Goal: Information Seeking & Learning: Learn about a topic

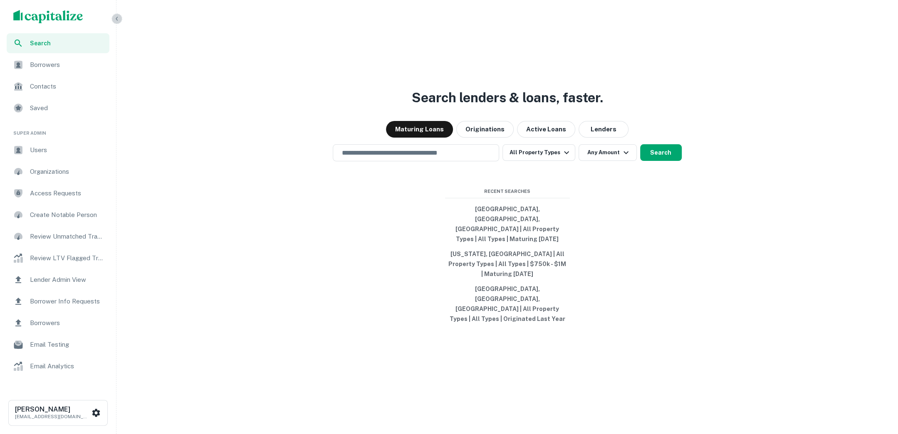
click at [114, 18] on icon "button" at bounding box center [117, 18] width 7 height 7
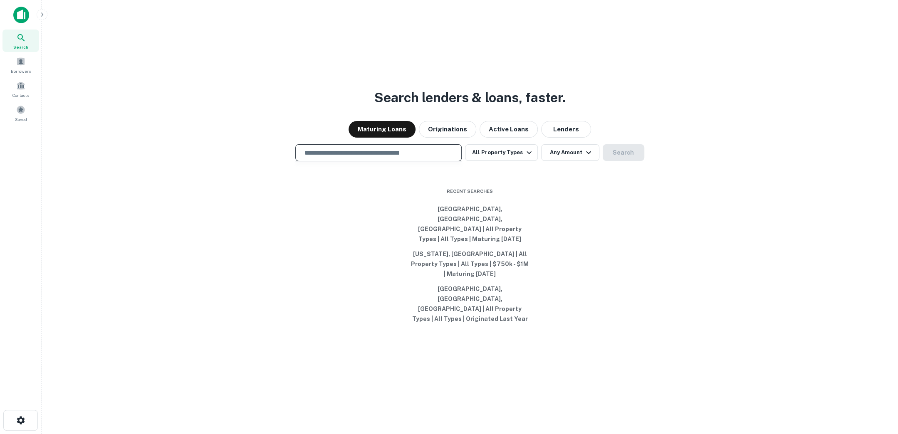
click at [380, 158] on input "text" at bounding box center [378, 153] width 159 height 10
type input "*"
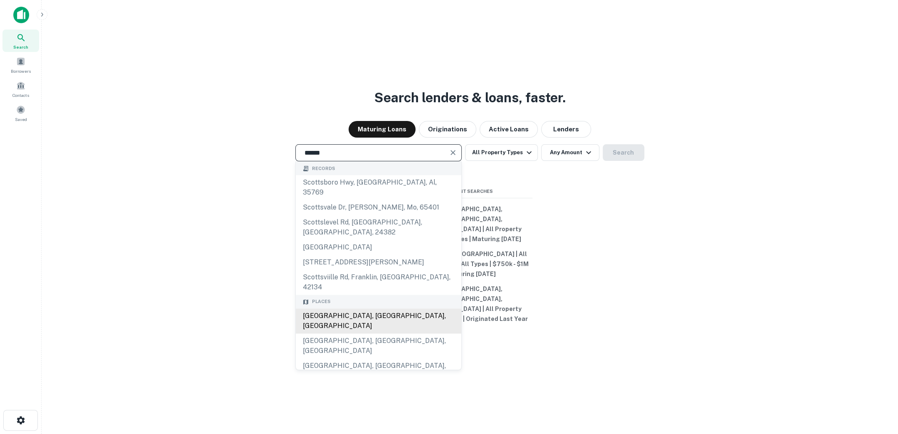
click at [393, 317] on div "[GEOGRAPHIC_DATA], [GEOGRAPHIC_DATA], [GEOGRAPHIC_DATA]" at bounding box center [378, 320] width 165 height 25
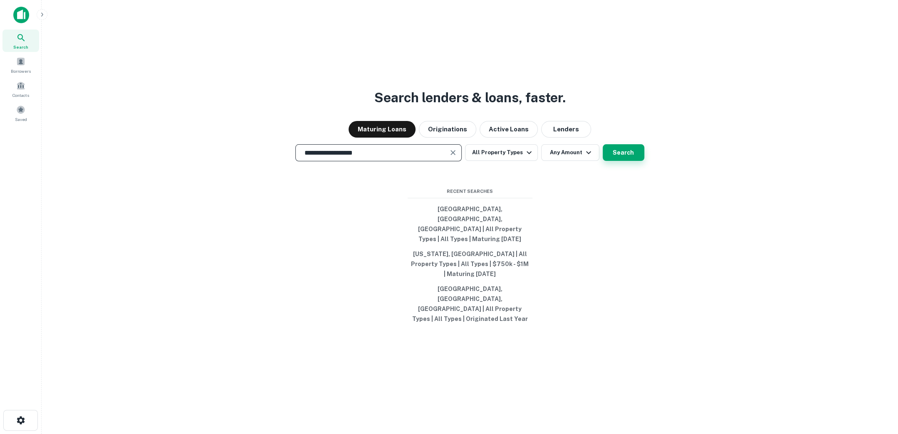
type input "**********"
click at [624, 161] on button "Search" at bounding box center [623, 152] width 42 height 17
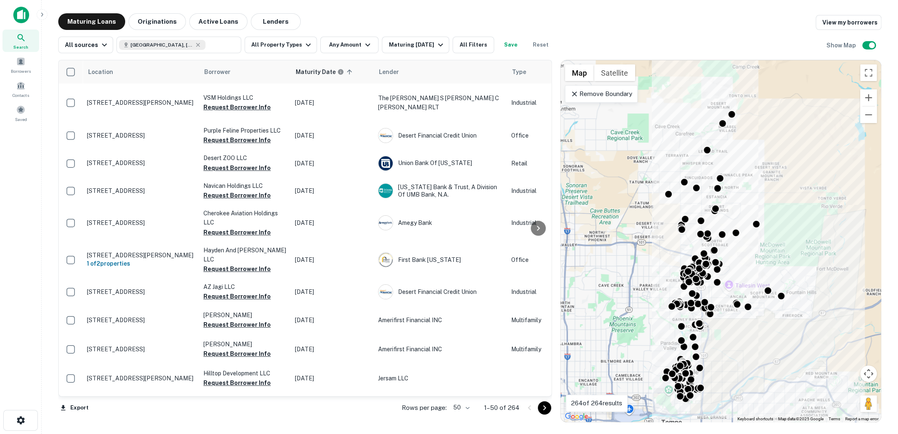
click at [22, 40] on icon at bounding box center [21, 38] width 10 height 10
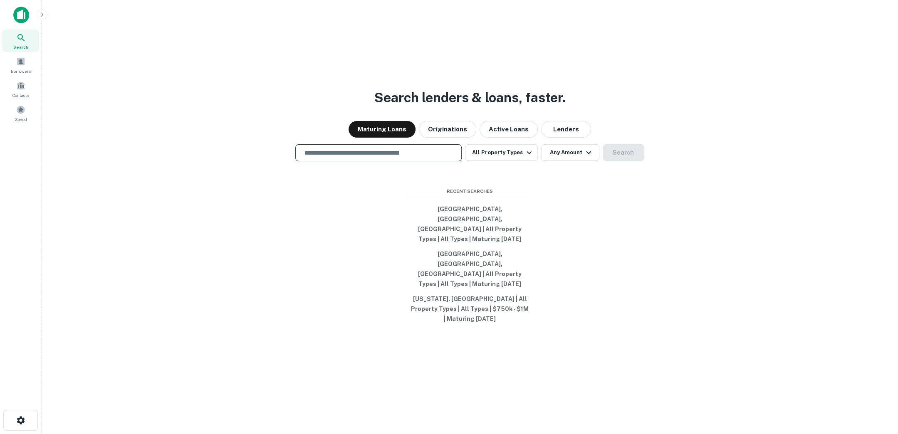
click at [407, 158] on input "text" at bounding box center [378, 153] width 159 height 10
type input "**********"
click at [620, 161] on button "Search" at bounding box center [623, 152] width 42 height 17
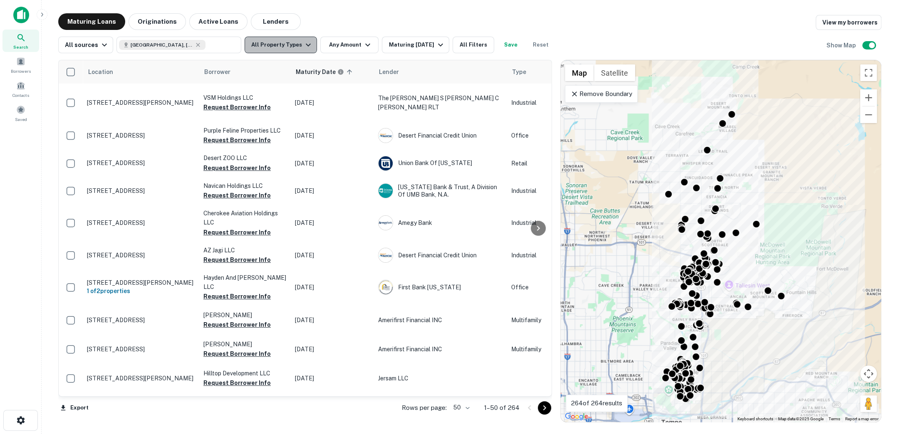
click at [304, 46] on icon "button" at bounding box center [308, 45] width 10 height 10
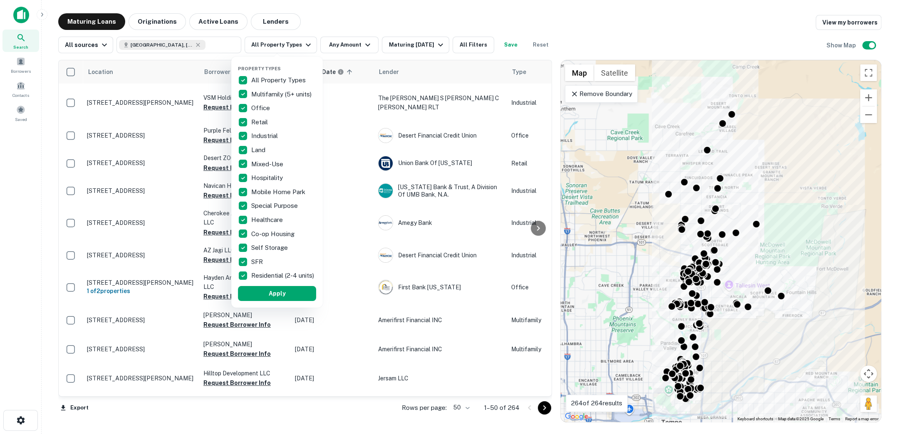
click at [393, 24] on div at bounding box center [449, 217] width 898 height 434
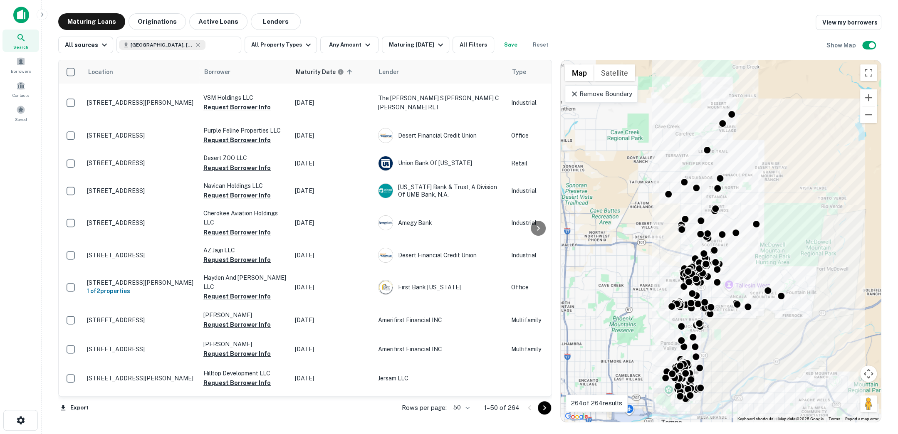
click at [393, 24] on div "Maturing Loans Originations Active Loans Lenders View my borrowers" at bounding box center [469, 21] width 823 height 17
click at [306, 44] on icon "button" at bounding box center [308, 45] width 10 height 10
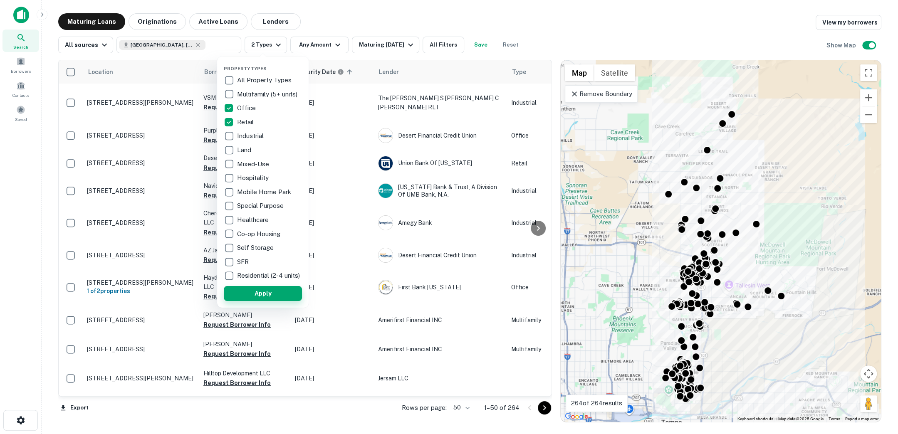
click at [256, 298] on button "Apply" at bounding box center [263, 293] width 78 height 15
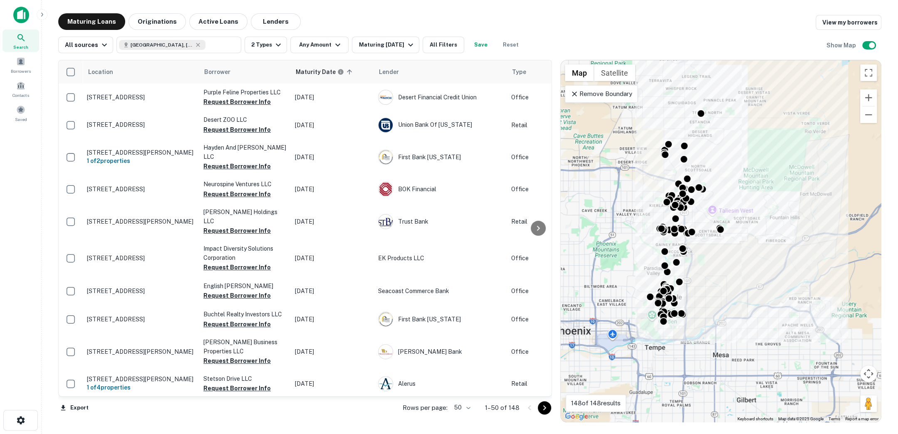
drag, startPoint x: 618, startPoint y: 215, endPoint x: 601, endPoint y: 138, distance: 78.7
click at [601, 138] on div "To activate drag with keyboard, press Alt + Enter. Once in keyboard drag state,…" at bounding box center [720, 241] width 320 height 362
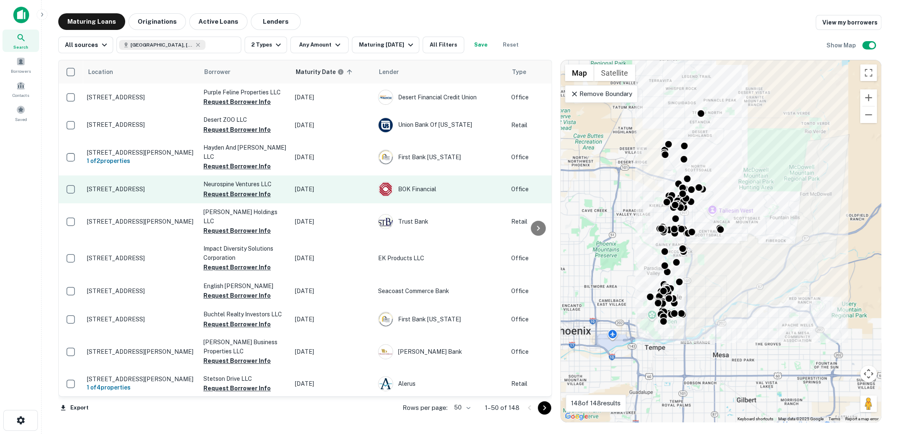
click at [151, 188] on p "10245 N 92nd St Ste 101 Scottsdale, AZ85258" at bounding box center [141, 188] width 108 height 7
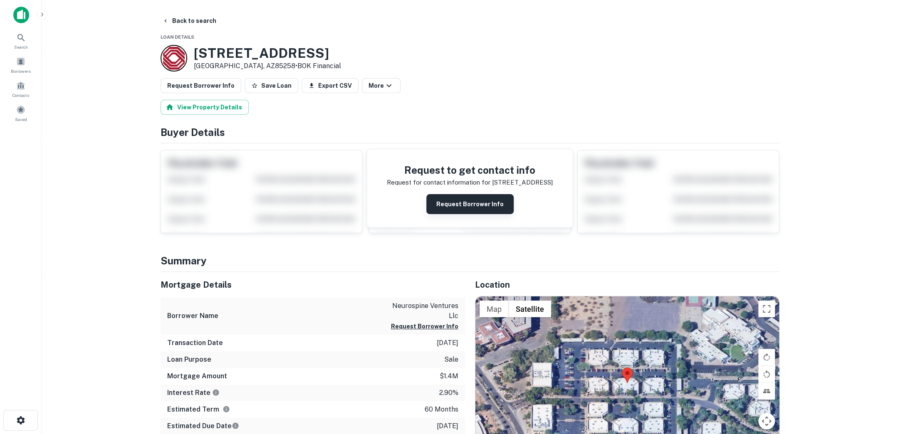
click at [466, 197] on button "Request Borrower Info" at bounding box center [469, 204] width 87 height 20
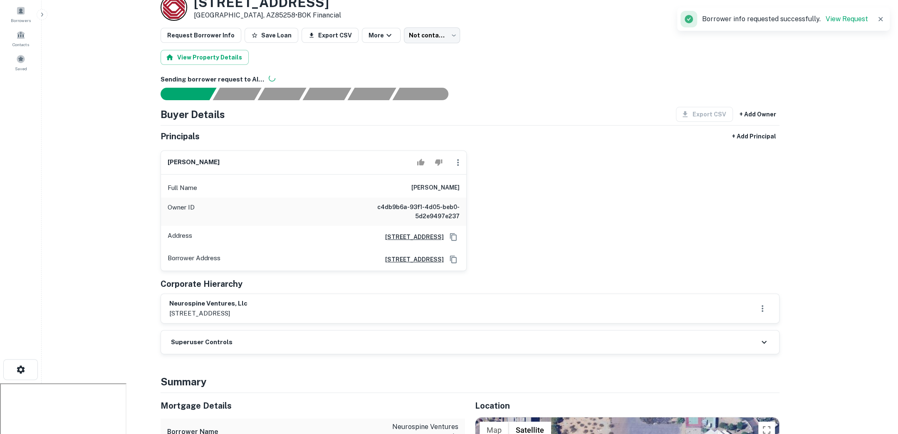
scroll to position [53, 0]
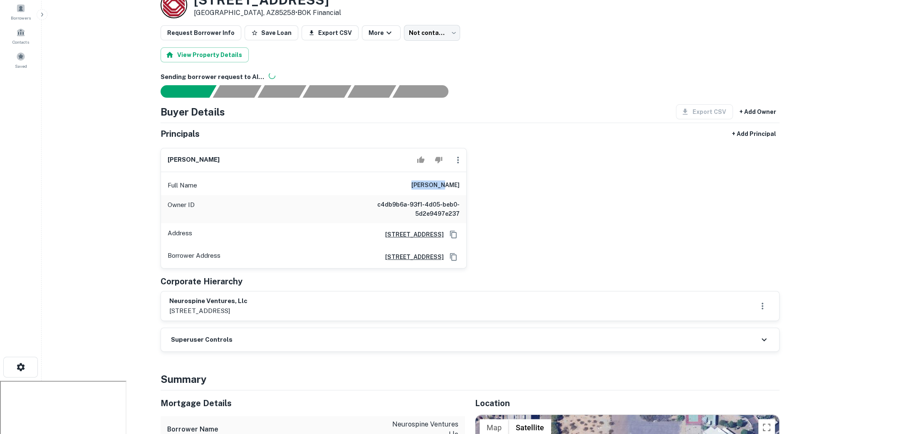
drag, startPoint x: 432, startPoint y: 183, endPoint x: 459, endPoint y: 183, distance: 27.0
click at [459, 183] on div "Full Name raj singh" at bounding box center [313, 185] width 305 height 20
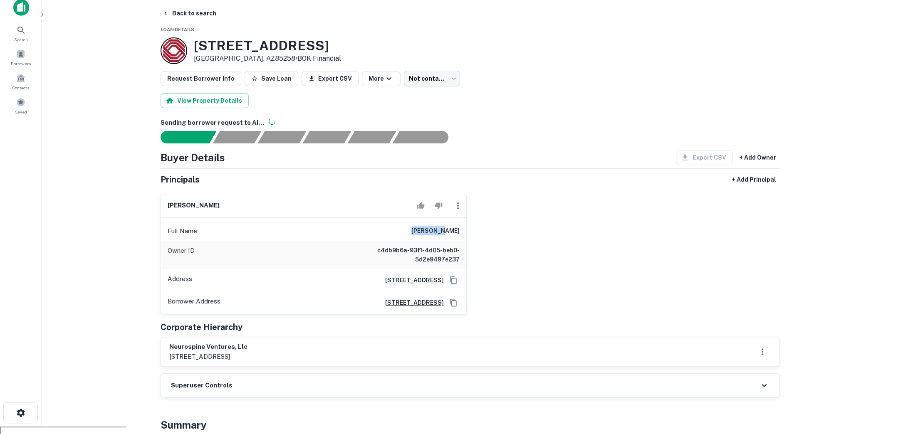
scroll to position [0, 0]
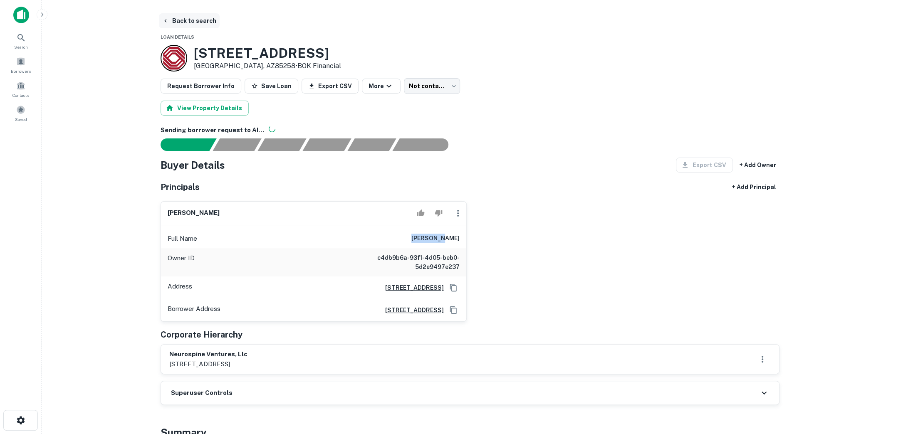
click at [200, 23] on button "Back to search" at bounding box center [189, 20] width 61 height 15
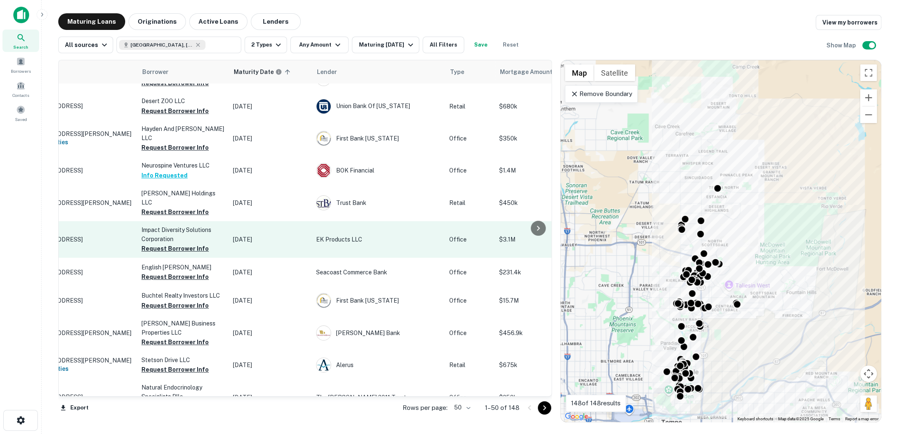
scroll to position [19, 0]
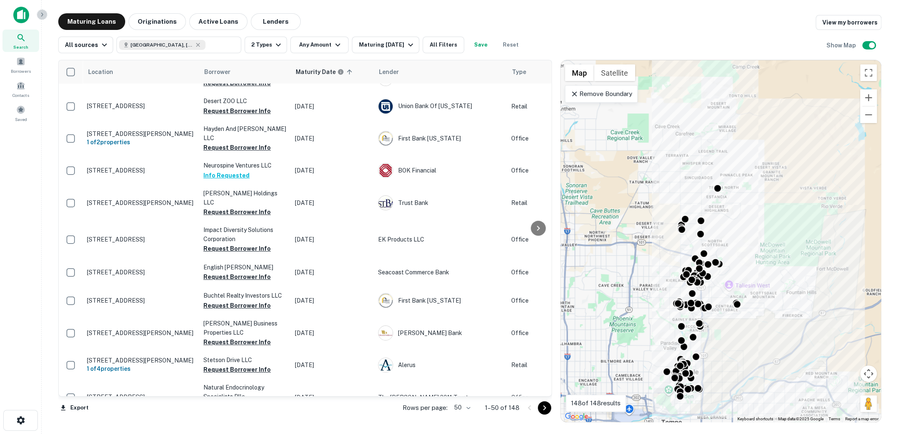
click at [40, 12] on icon "button" at bounding box center [42, 14] width 7 height 7
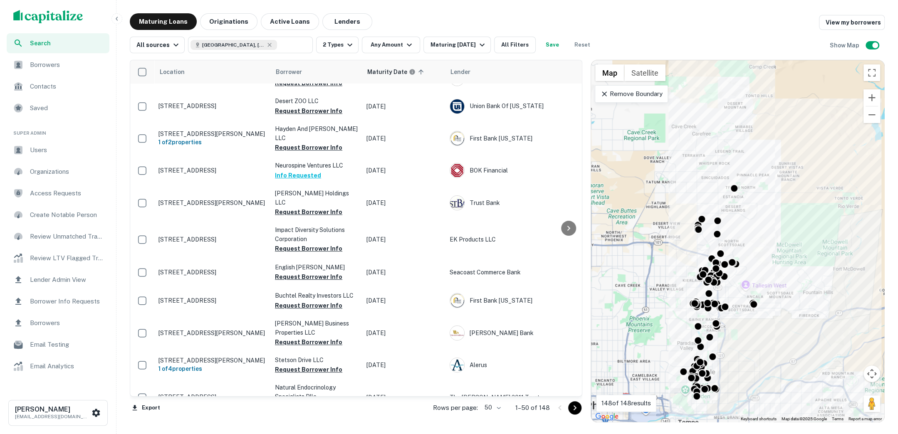
click at [114, 20] on icon "button" at bounding box center [117, 18] width 7 height 7
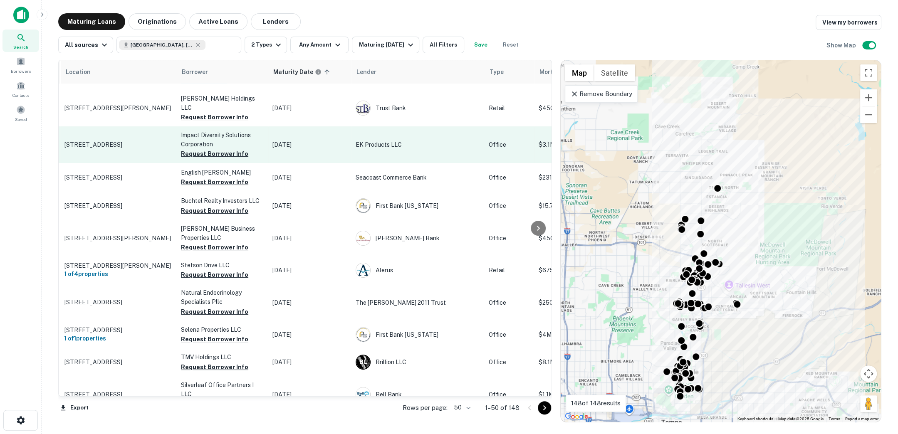
scroll to position [114, 0]
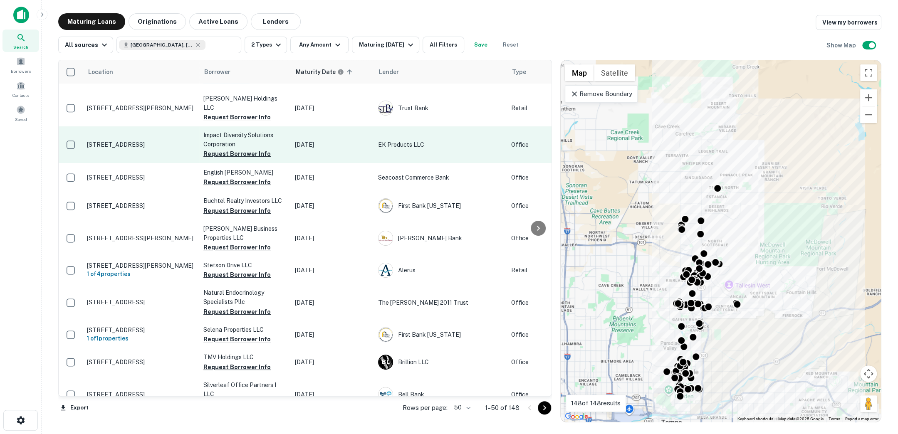
click at [155, 135] on td "15035 N 75th St Scottsdale, AZ85260" at bounding box center [141, 144] width 116 height 37
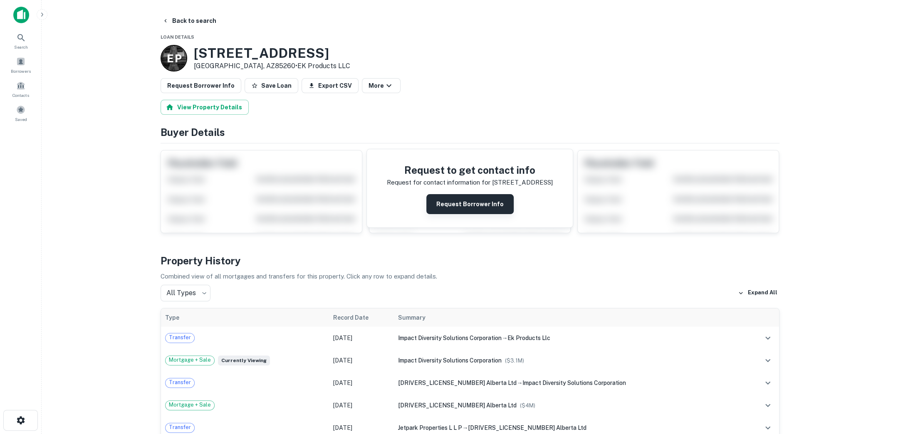
click at [456, 208] on button "Request Borrower Info" at bounding box center [469, 204] width 87 height 20
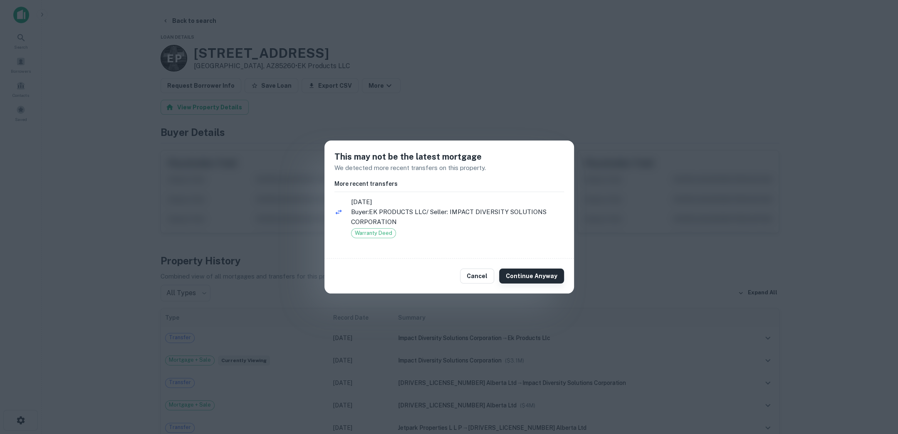
click at [524, 279] on button "Continue Anyway" at bounding box center [531, 276] width 65 height 15
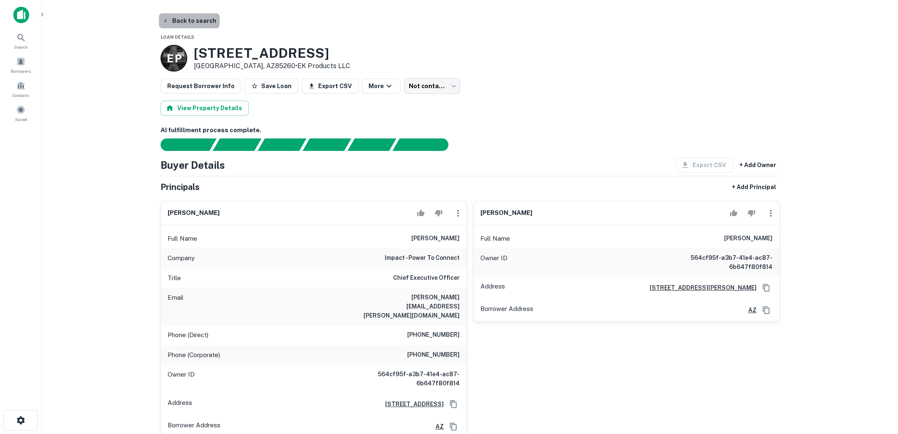
click at [198, 16] on button "Back to search" at bounding box center [189, 20] width 61 height 15
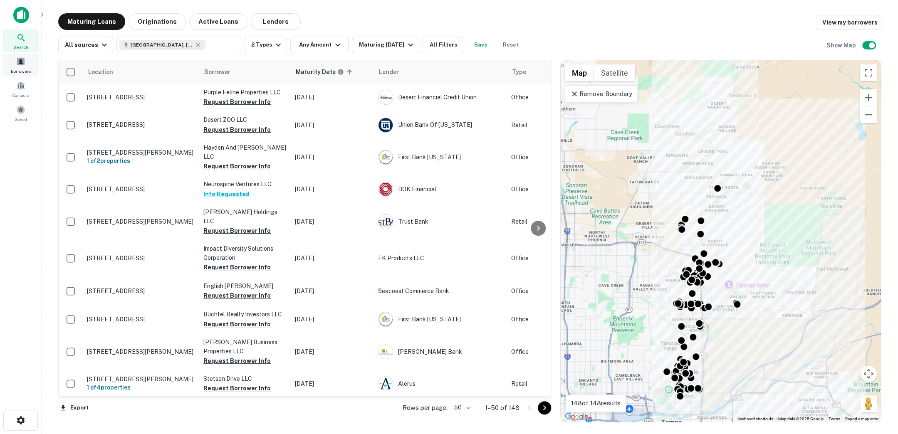
click at [21, 65] on span at bounding box center [20, 61] width 9 height 9
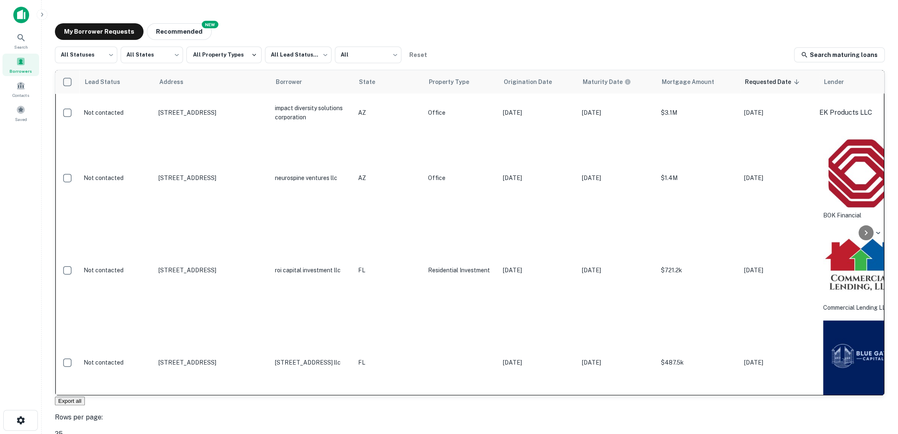
scroll to position [0, 42]
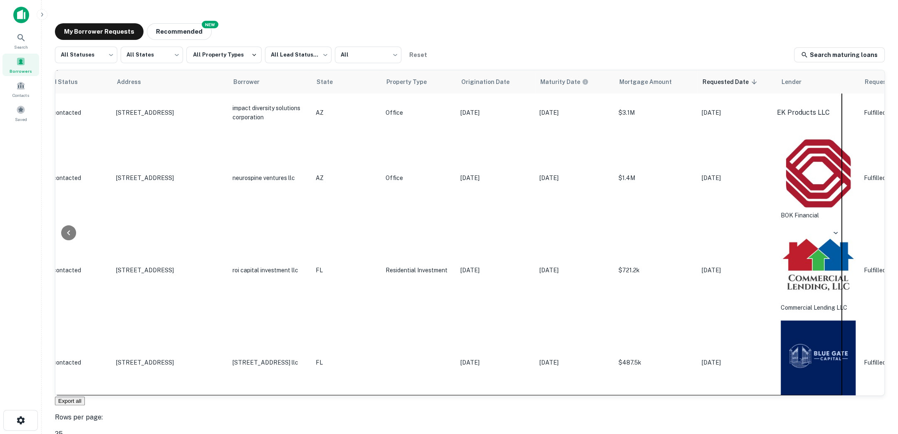
click at [398, 173] on p "Office" at bounding box center [418, 177] width 67 height 9
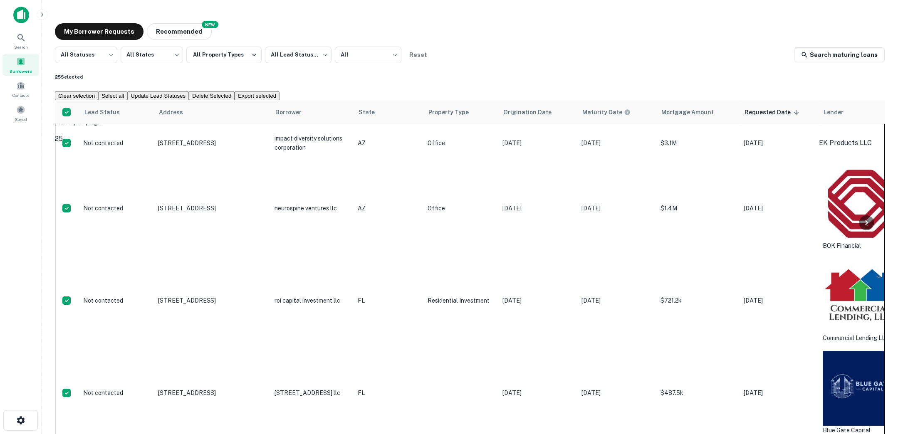
drag, startPoint x: 840, startPoint y: 408, endPoint x: 853, endPoint y: 407, distance: 12.9
click at [12, 39] on icon at bounding box center [7, 35] width 10 height 10
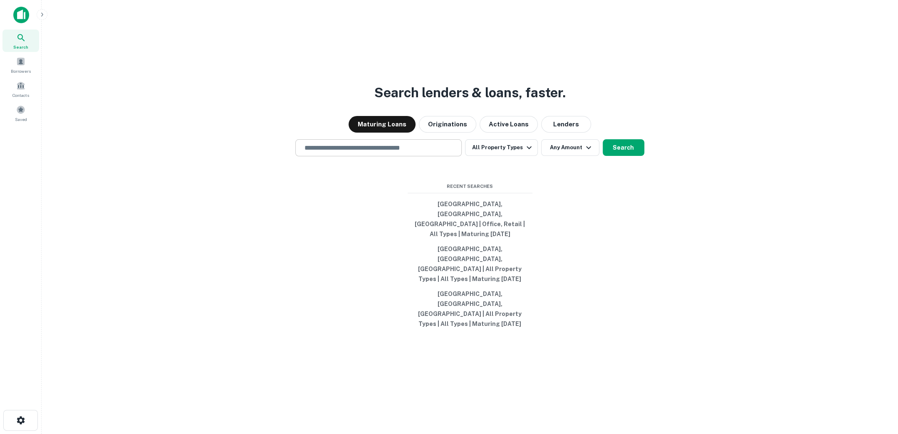
click at [316, 156] on div "​" at bounding box center [378, 147] width 166 height 17
click at [484, 241] on button "[GEOGRAPHIC_DATA], [GEOGRAPHIC_DATA], [GEOGRAPHIC_DATA] | Office, Retail | All …" at bounding box center [469, 219] width 125 height 45
type input "**********"
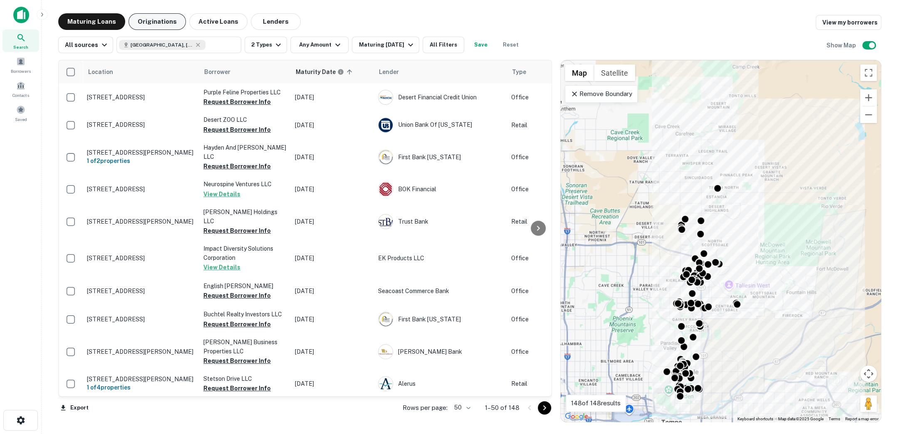
click at [162, 26] on button "Originations" at bounding box center [156, 21] width 57 height 17
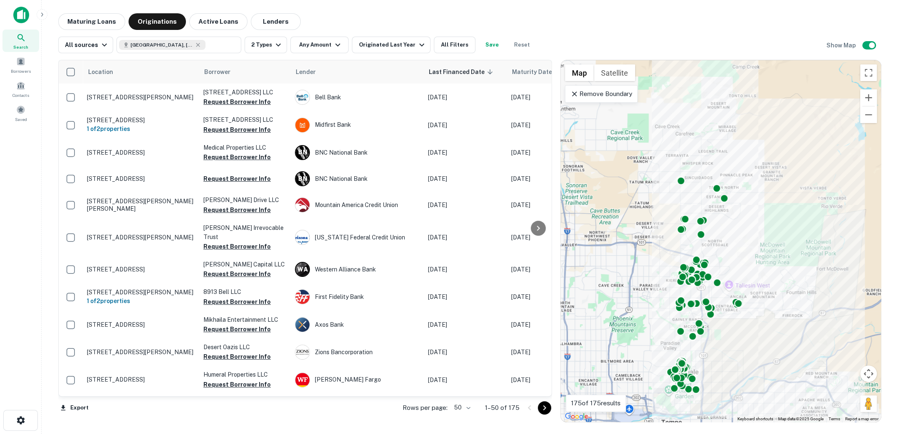
click at [575, 94] on icon at bounding box center [574, 94] width 8 height 8
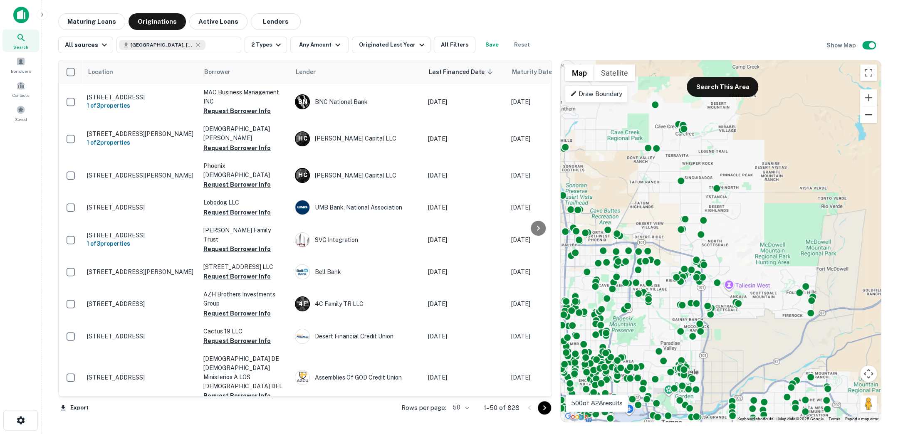
click at [867, 116] on button "Zoom out" at bounding box center [868, 114] width 17 height 17
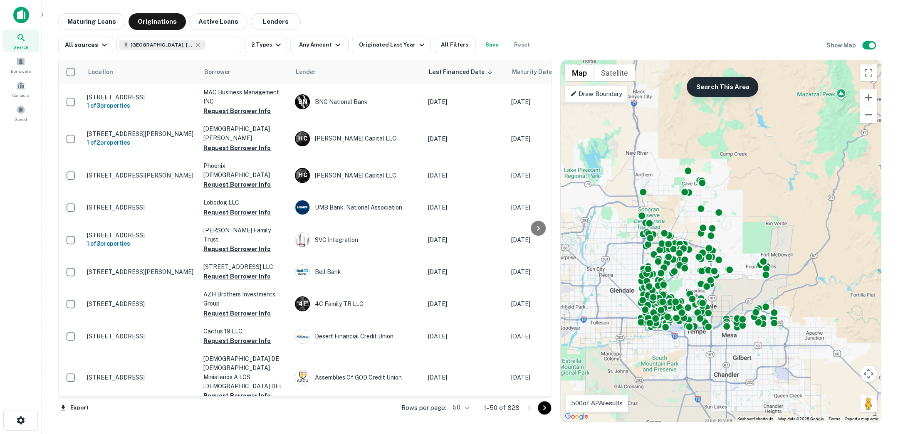
click at [700, 81] on button "Search This Area" at bounding box center [722, 87] width 72 height 20
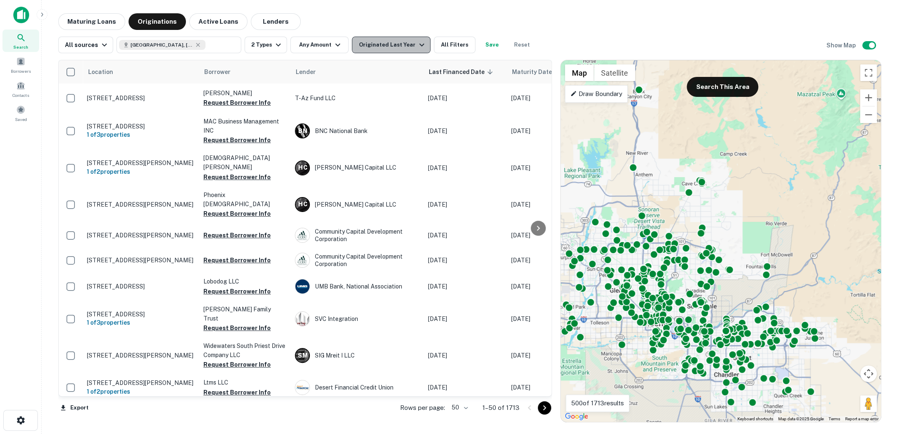
click at [417, 45] on icon "button" at bounding box center [422, 45] width 10 height 10
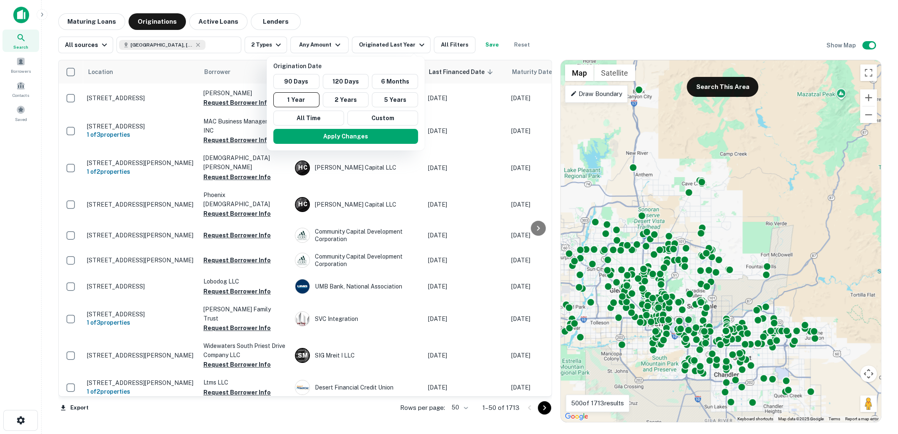
click at [368, 32] on div at bounding box center [449, 217] width 898 height 434
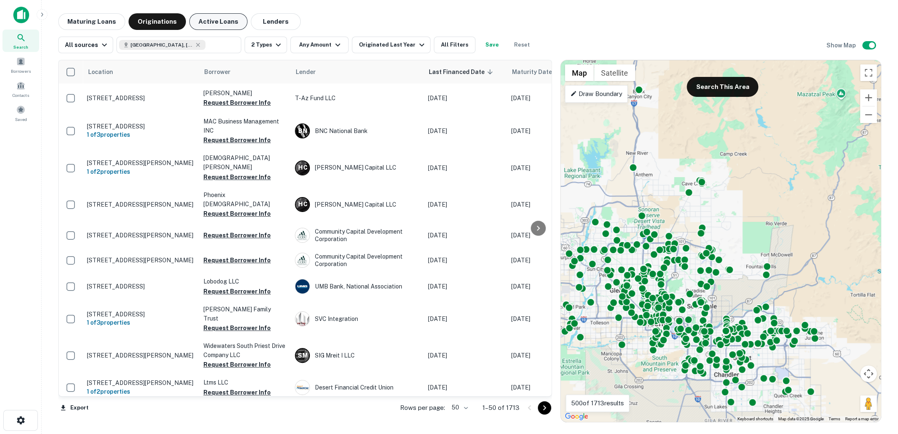
click at [212, 25] on button "Active Loans" at bounding box center [218, 21] width 58 height 17
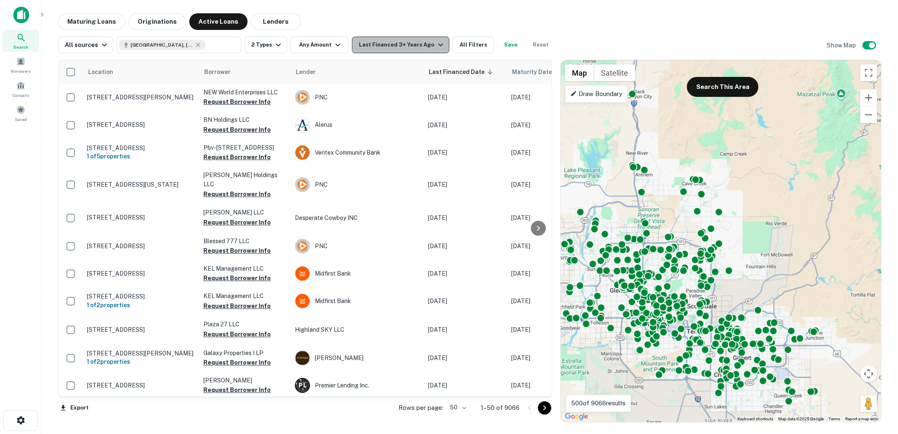
click at [438, 41] on button "Last Financed 3+ Years Ago" at bounding box center [400, 45] width 97 height 17
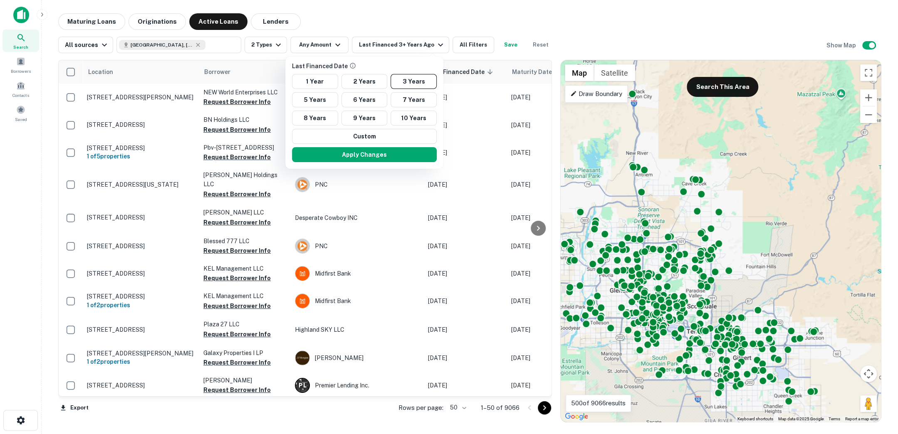
click at [370, 26] on div at bounding box center [449, 217] width 898 height 434
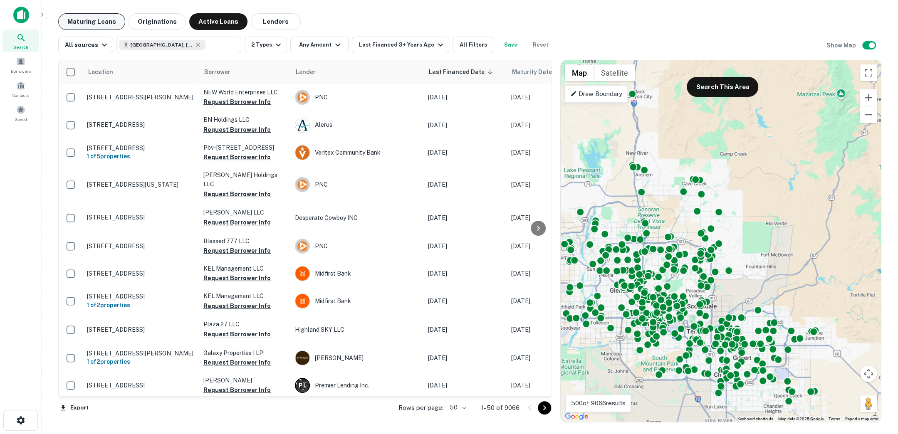
click at [76, 21] on button "Maturing Loans" at bounding box center [91, 21] width 67 height 17
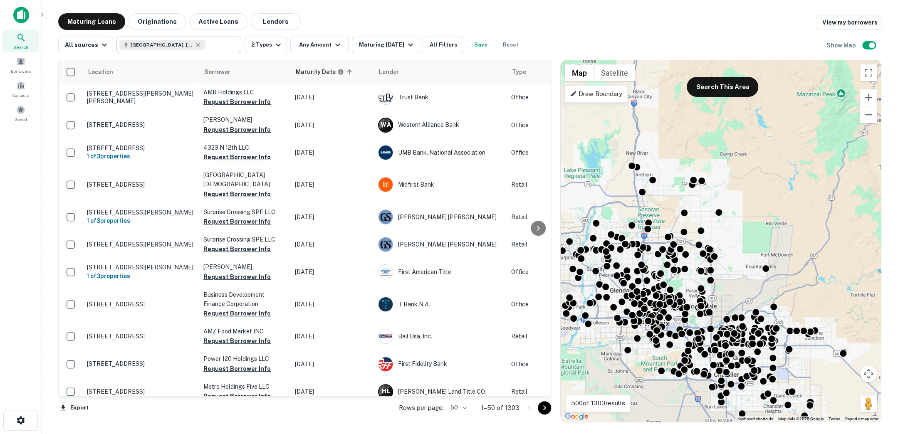
click at [207, 44] on input "text" at bounding box center [221, 45] width 32 height 12
click at [207, 44] on input "**********" at bounding box center [172, 45] width 106 height 12
type input "********"
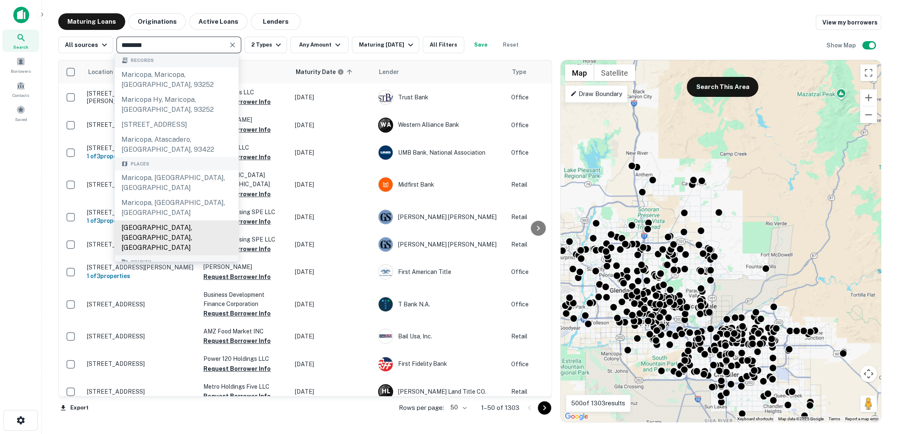
click at [196, 220] on div "Maricopa County, AZ, USA" at bounding box center [177, 237] width 124 height 35
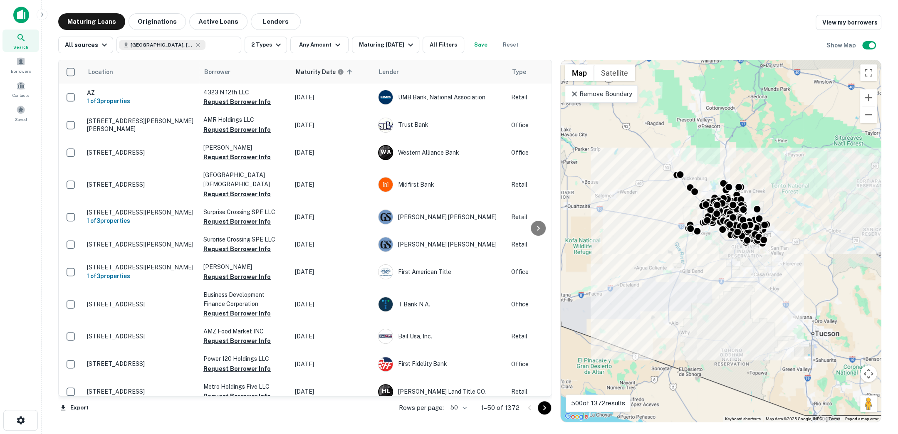
type input "**********"
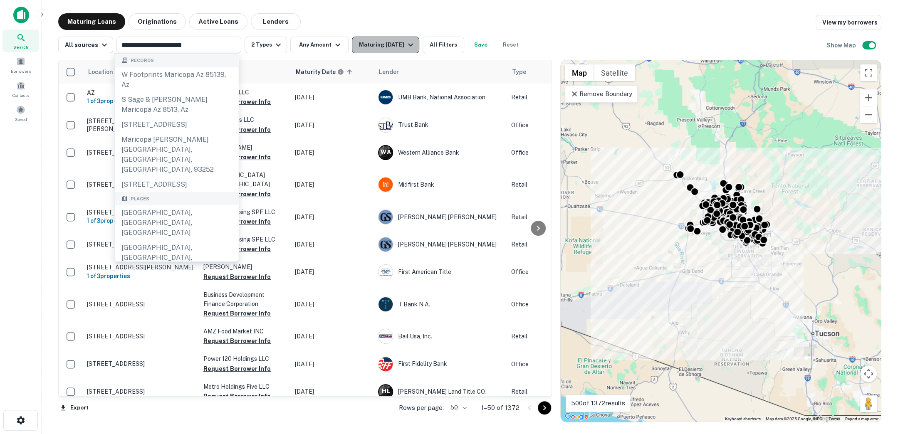
click at [406, 43] on icon "button" at bounding box center [410, 45] width 10 height 10
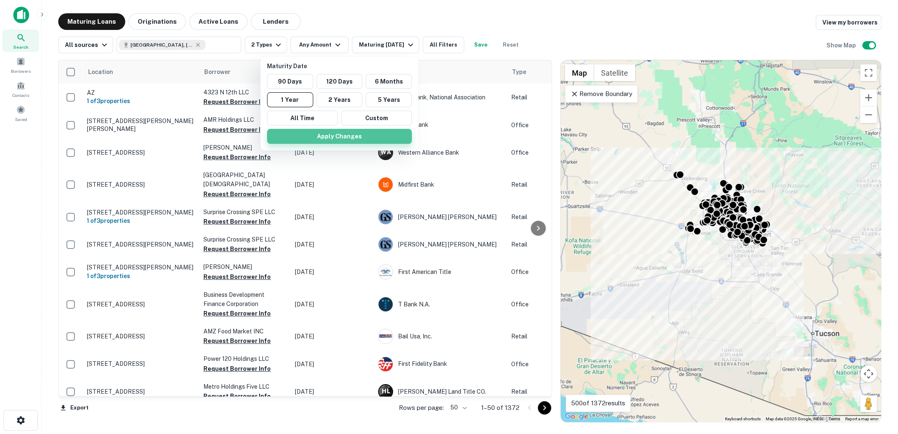
click at [321, 133] on button "Apply Changes" at bounding box center [339, 136] width 145 height 15
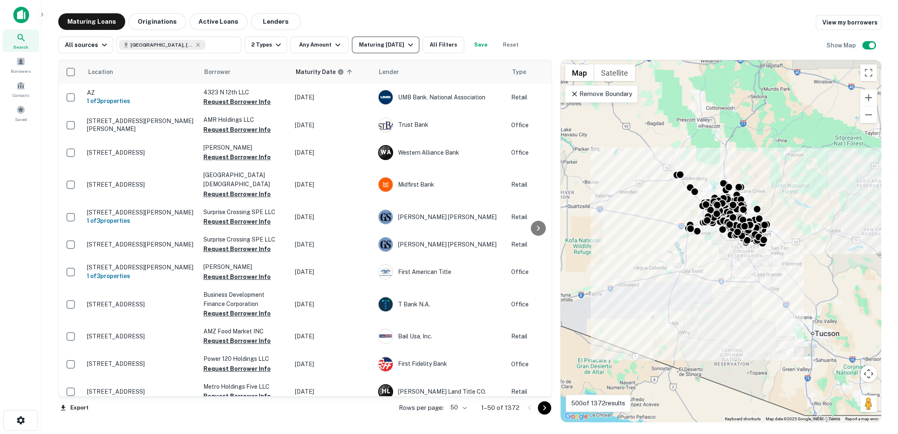
click at [405, 46] on icon "button" at bounding box center [410, 45] width 10 height 10
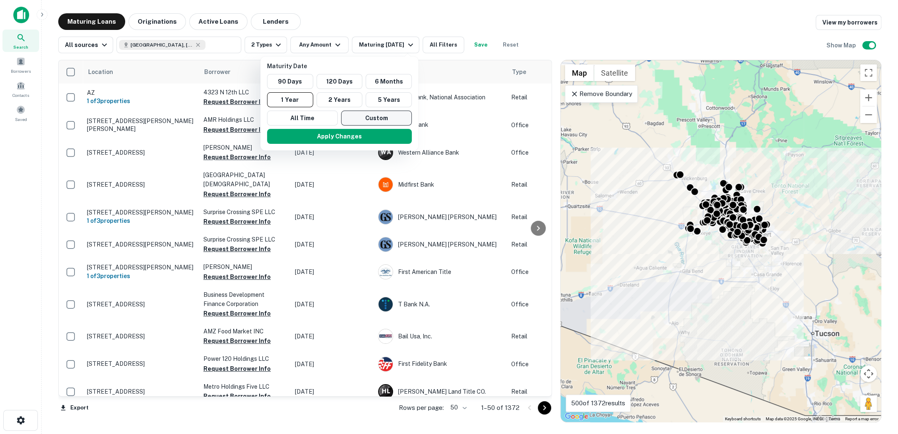
click at [383, 118] on button "Custom" at bounding box center [376, 118] width 71 height 15
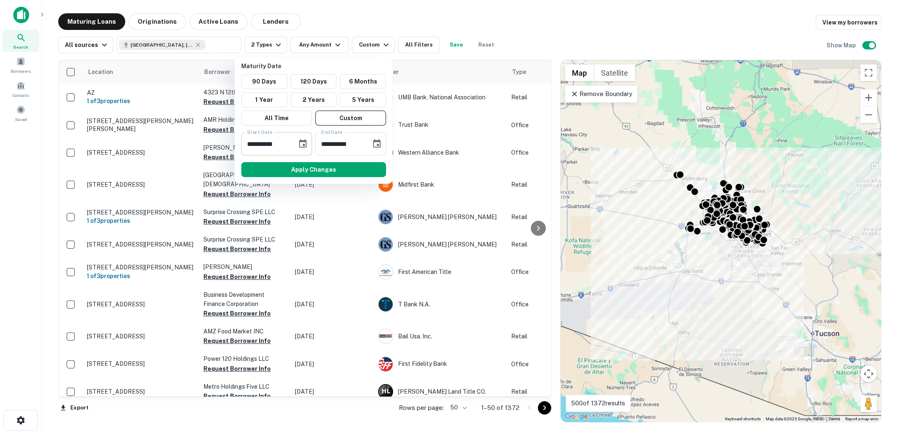
click at [306, 143] on icon "Choose date, selected date is Mar 7, 2025" at bounding box center [302, 143] width 7 height 8
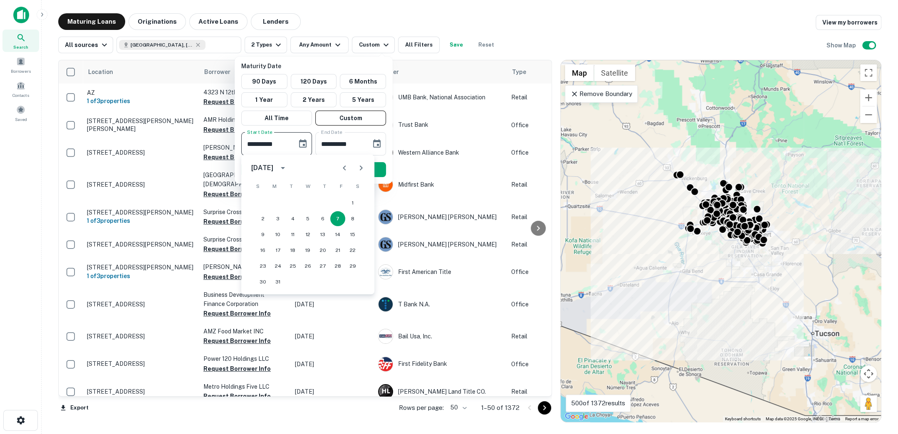
click at [288, 168] on icon "calendar view is open, switch to year view" at bounding box center [283, 168] width 10 height 10
click at [415, 15] on div at bounding box center [449, 217] width 898 height 434
click at [277, 46] on div at bounding box center [449, 217] width 898 height 434
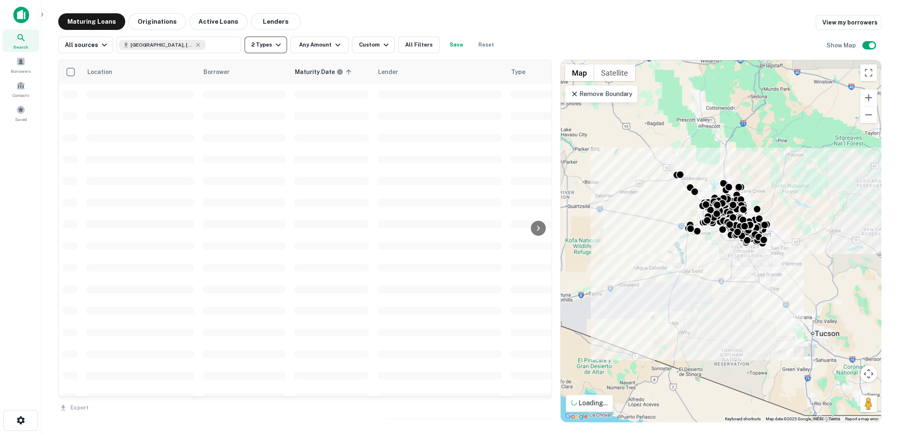
click at [276, 46] on icon "button" at bounding box center [278, 45] width 5 height 3
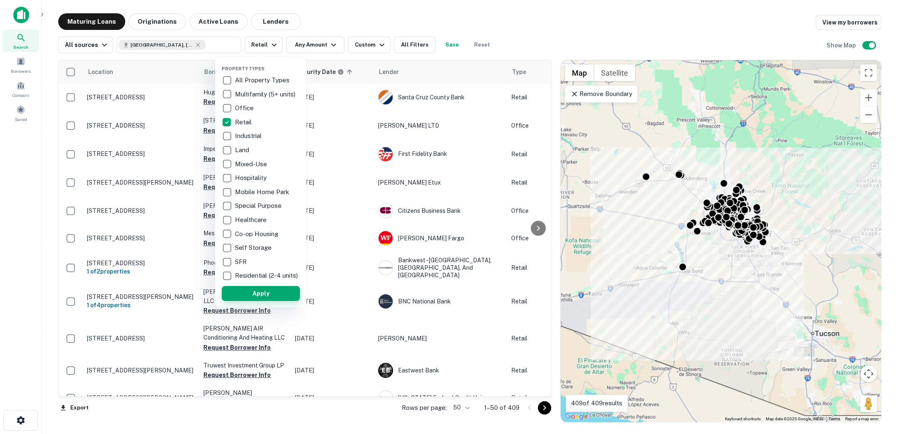
click at [281, 296] on button "Apply" at bounding box center [261, 293] width 78 height 15
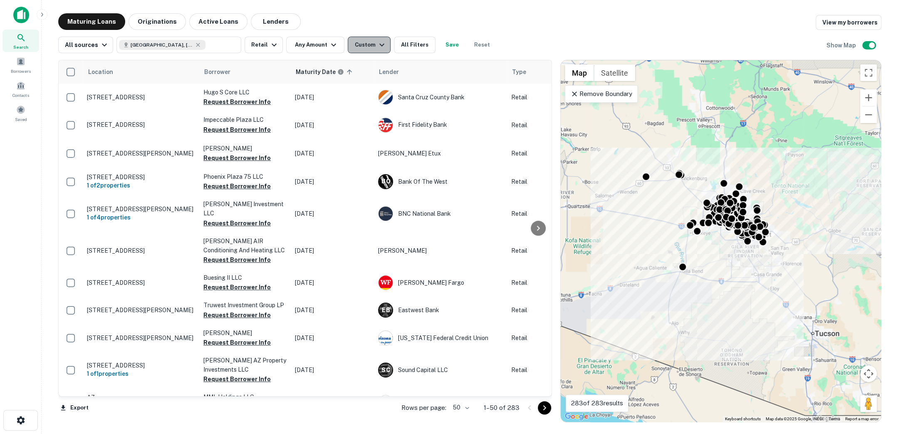
click at [379, 44] on icon "button" at bounding box center [381, 45] width 5 height 3
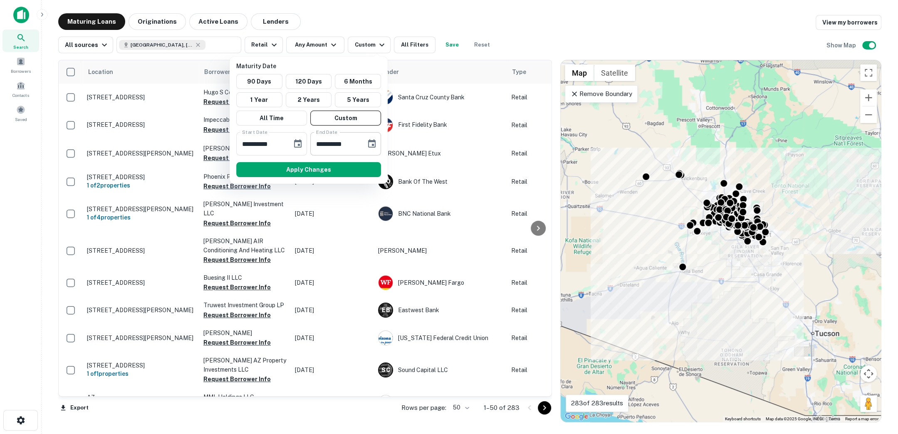
click at [373, 142] on icon "Choose date, selected date is Sep 3, 2025" at bounding box center [372, 144] width 10 height 10
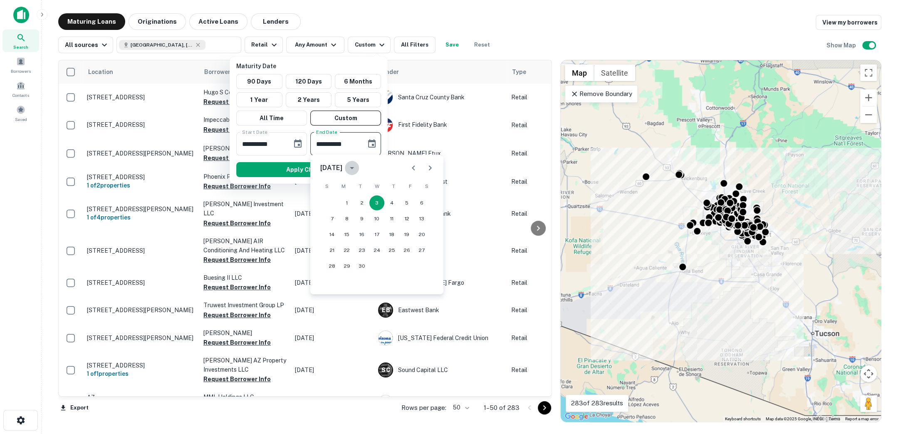
click at [357, 168] on icon "calendar view is open, switch to year view" at bounding box center [352, 168] width 10 height 10
click at [333, 252] on button "2026" at bounding box center [333, 256] width 30 height 15
click at [432, 169] on icon "Next month" at bounding box center [430, 168] width 10 height 10
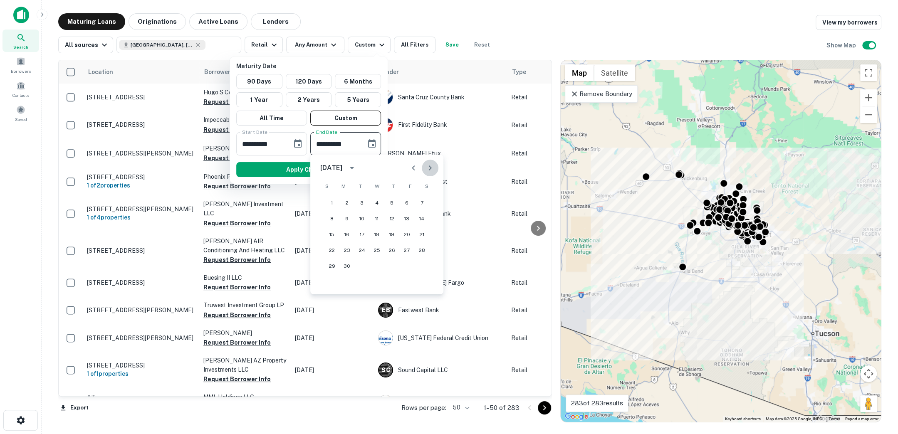
click at [432, 169] on icon "Next month" at bounding box center [430, 168] width 10 height 10
click at [390, 265] on button "31" at bounding box center [391, 266] width 15 height 15
type input "**********"
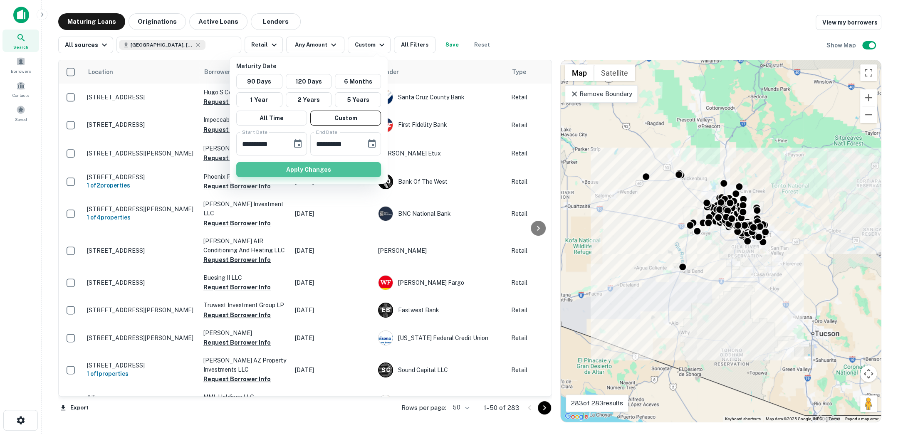
click at [314, 168] on button "Apply Changes" at bounding box center [308, 169] width 145 height 15
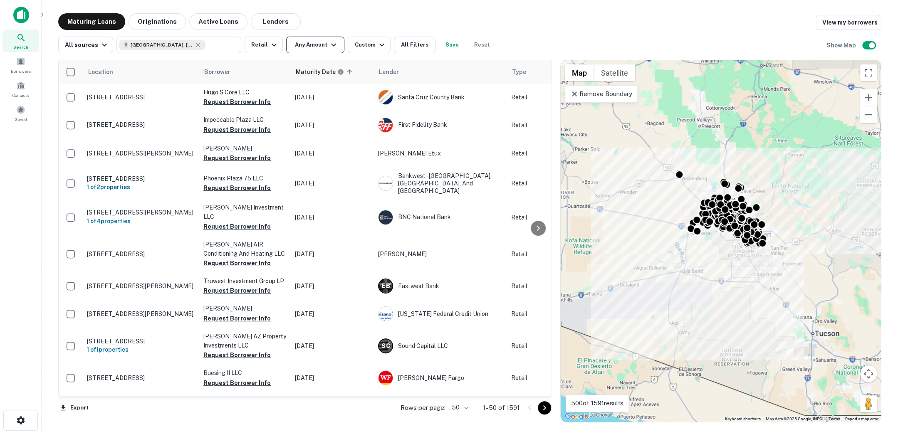
click at [331, 42] on icon "button" at bounding box center [333, 45] width 10 height 10
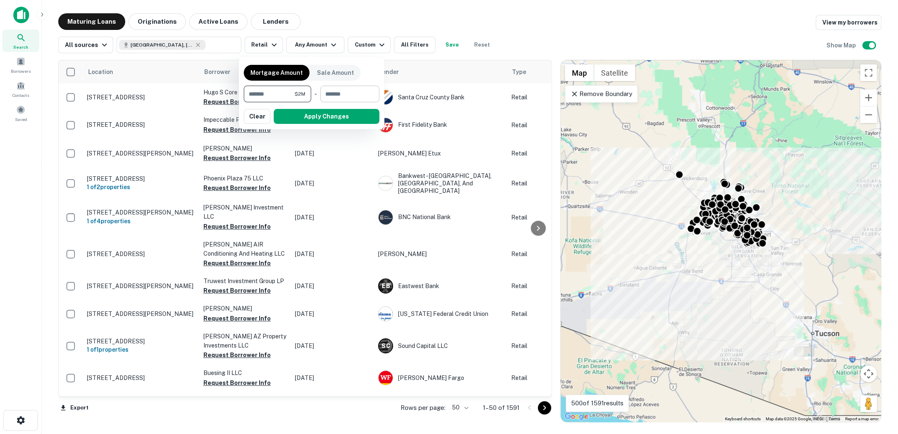
type input "*******"
click at [357, 96] on input "number" at bounding box center [346, 94] width 53 height 17
type input "********"
click at [345, 115] on button "Apply Changes" at bounding box center [327, 116] width 106 height 15
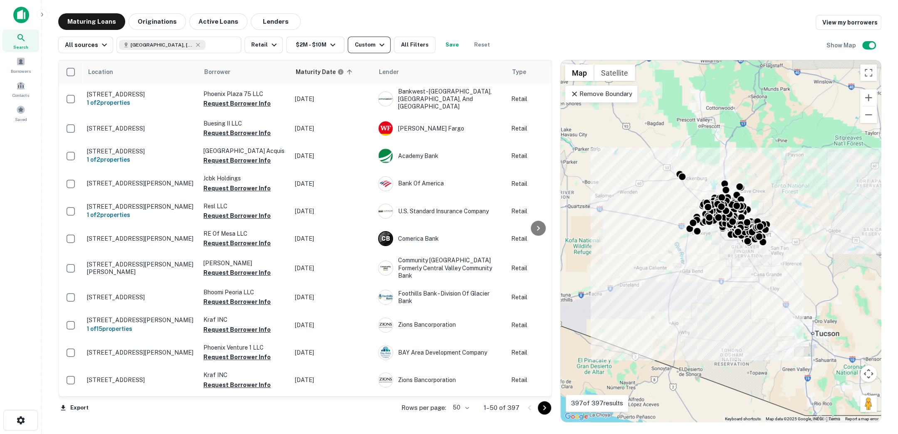
click at [379, 45] on icon "button" at bounding box center [381, 45] width 5 height 3
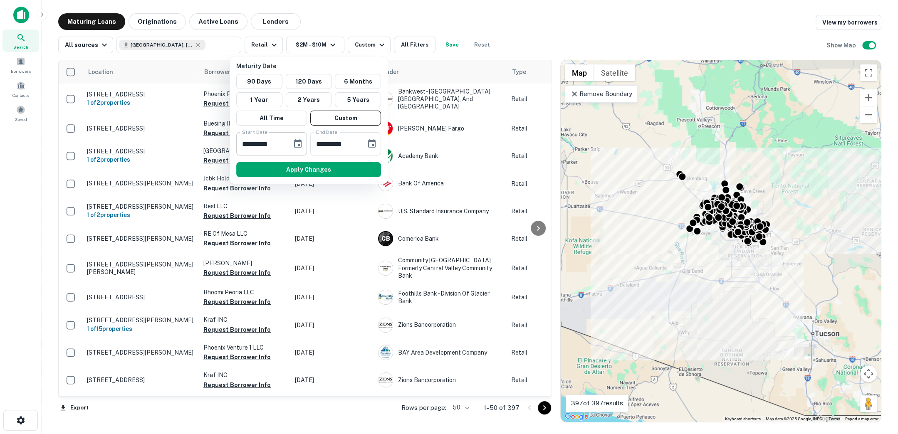
click at [299, 141] on icon "Choose date, selected date is Mar 7, 2025" at bounding box center [298, 144] width 10 height 10
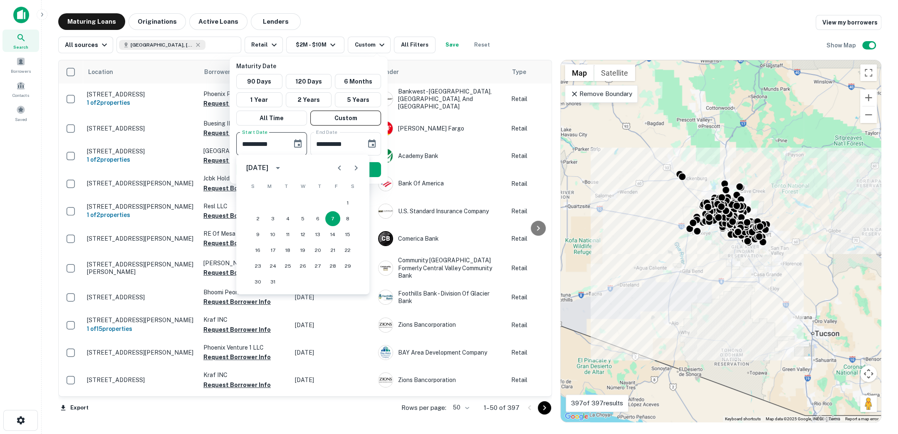
click at [359, 168] on icon "Next month" at bounding box center [356, 168] width 10 height 10
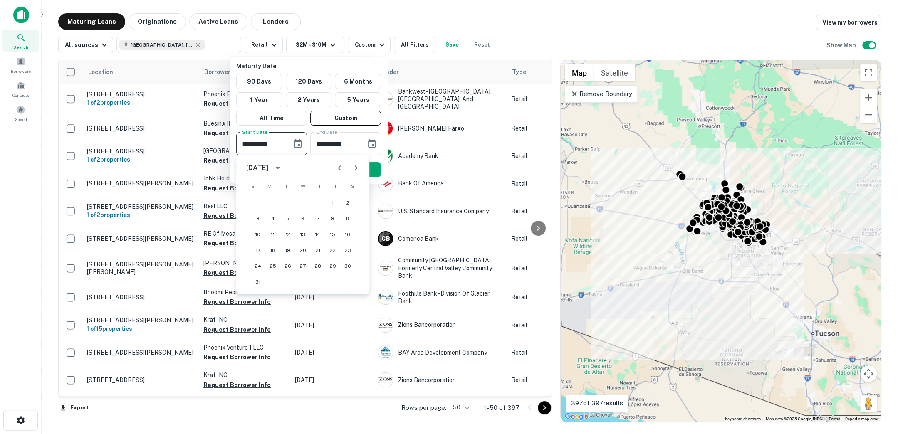
click at [359, 168] on icon "Next month" at bounding box center [356, 168] width 10 height 10
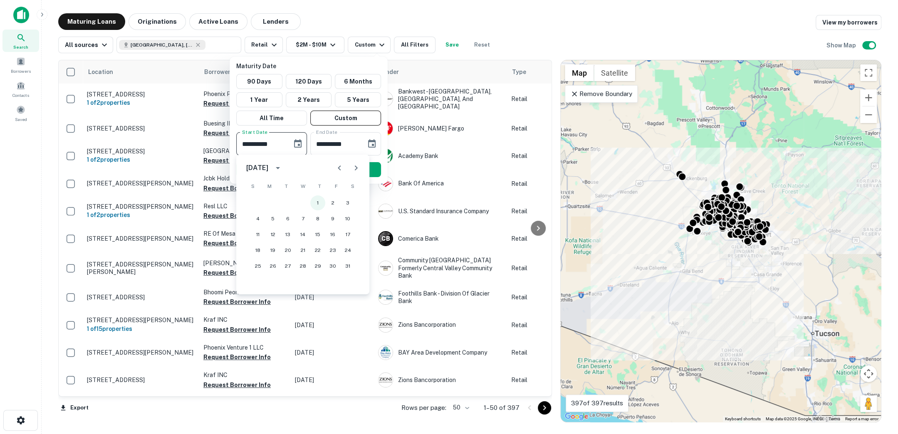
click at [318, 200] on button "1" at bounding box center [317, 202] width 15 height 15
type input "**********"
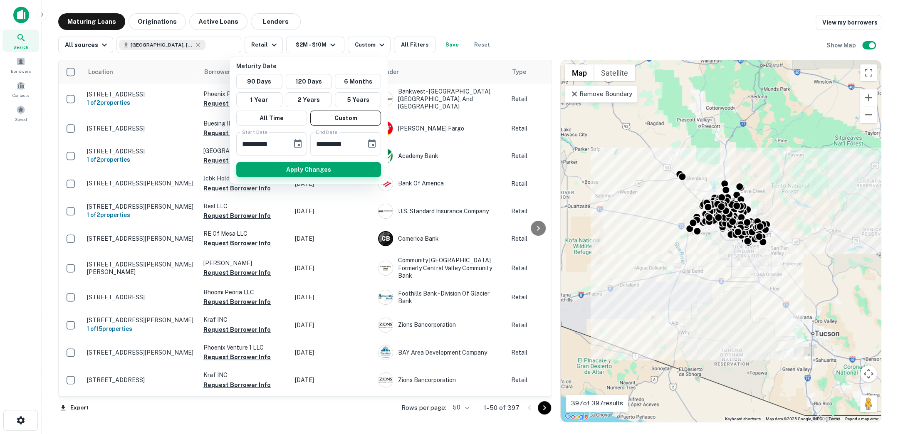
click at [337, 167] on button "Apply Changes" at bounding box center [308, 169] width 145 height 15
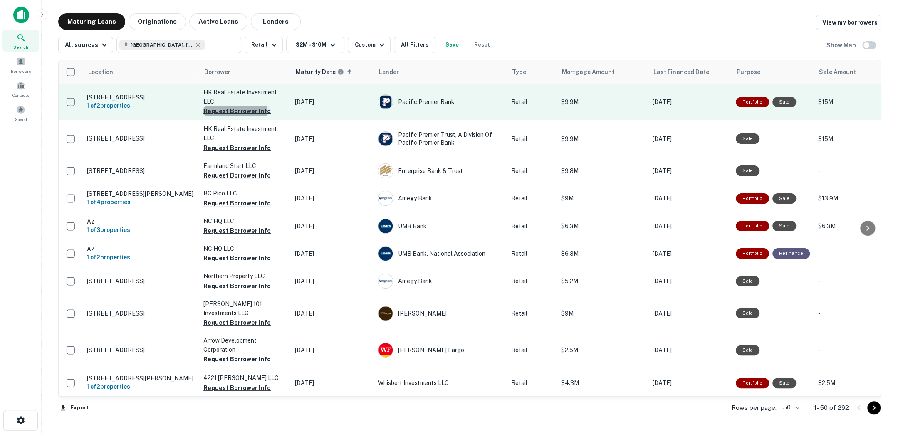
click at [231, 110] on button "Request Borrower Info" at bounding box center [236, 111] width 67 height 10
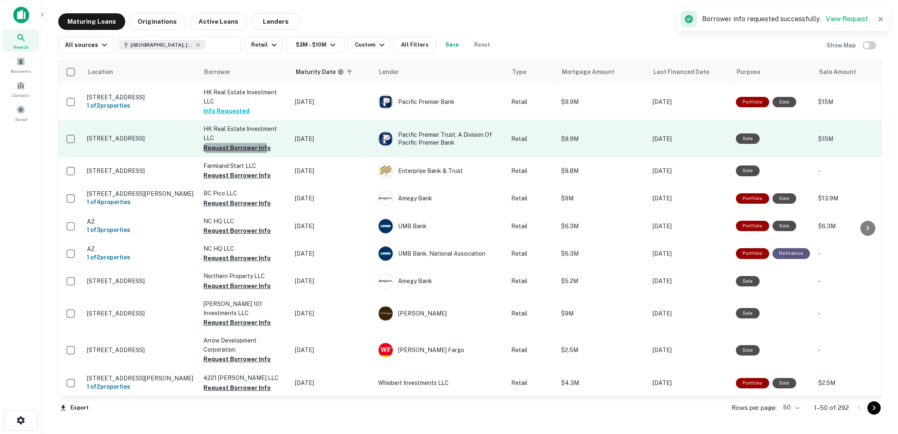
click at [229, 150] on button "Request Borrower Info" at bounding box center [236, 148] width 67 height 10
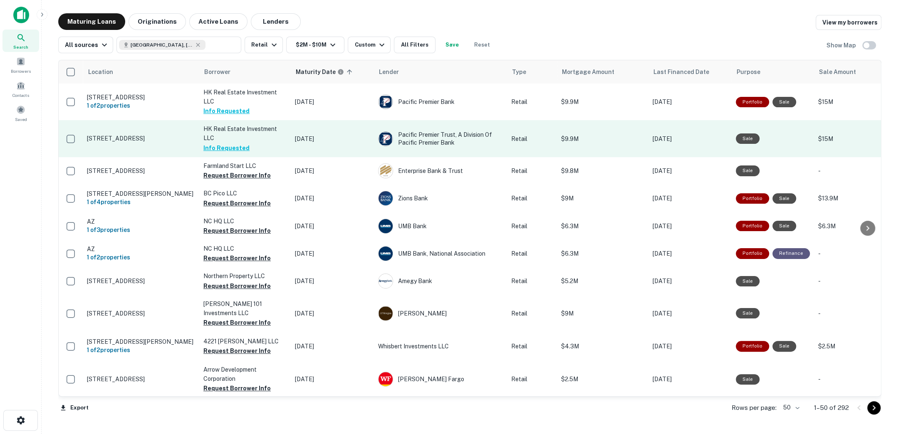
click at [132, 141] on p "1960 W Main St Mesa, AZ85201" at bounding box center [141, 138] width 108 height 7
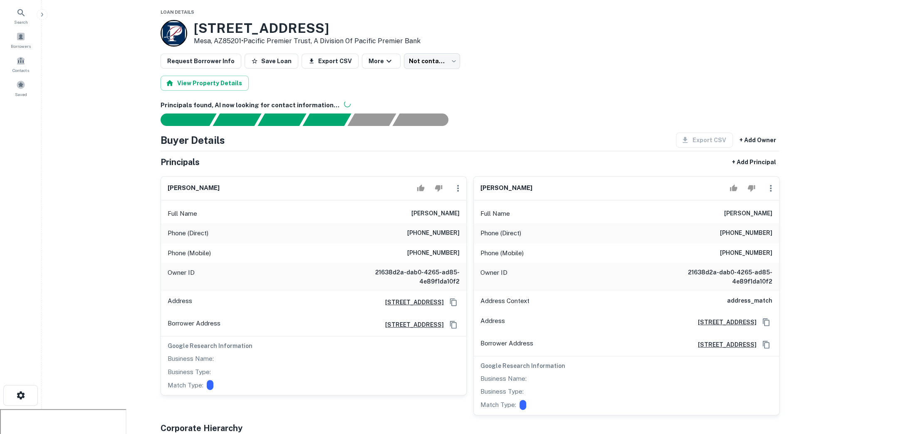
scroll to position [67, 0]
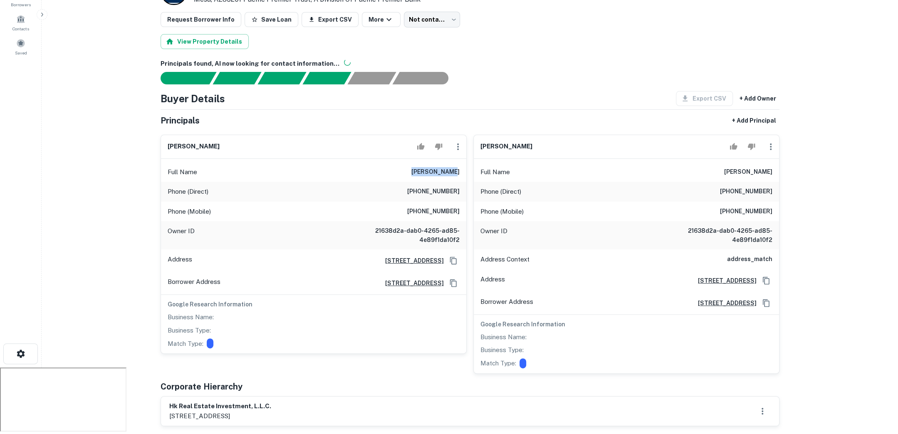
drag, startPoint x: 420, startPoint y: 171, endPoint x: 459, endPoint y: 170, distance: 39.1
click at [459, 170] on div "Full Name hung a. pham" at bounding box center [313, 172] width 305 height 20
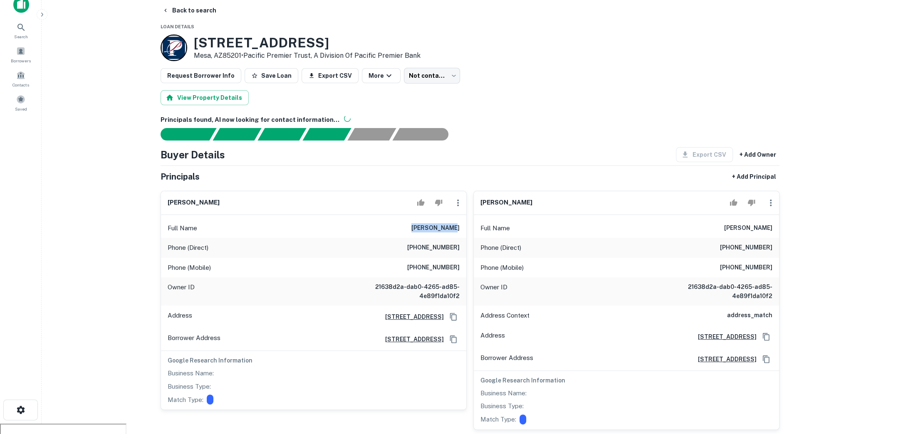
scroll to position [8, 0]
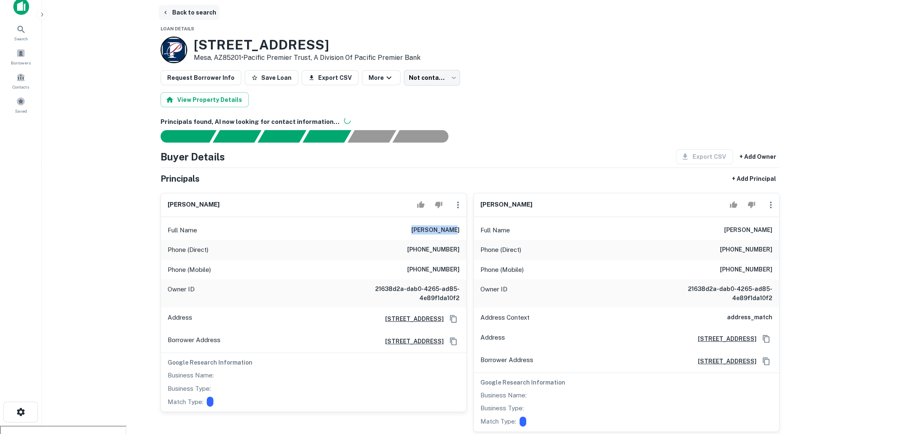
click at [201, 14] on button "Back to search" at bounding box center [189, 12] width 61 height 15
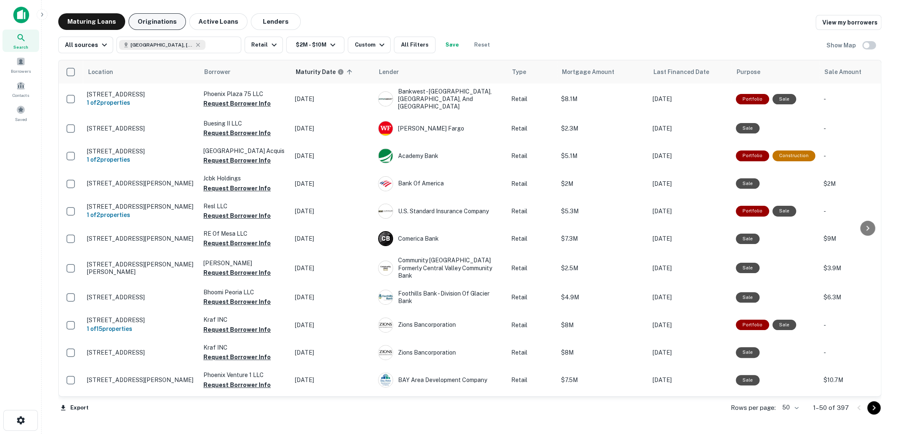
click at [163, 25] on button "Originations" at bounding box center [156, 21] width 57 height 17
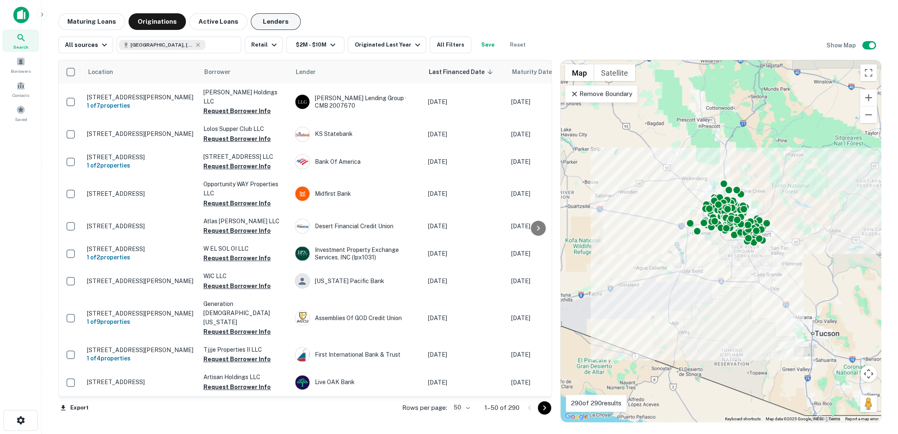
click at [274, 24] on button "Lenders" at bounding box center [276, 21] width 50 height 17
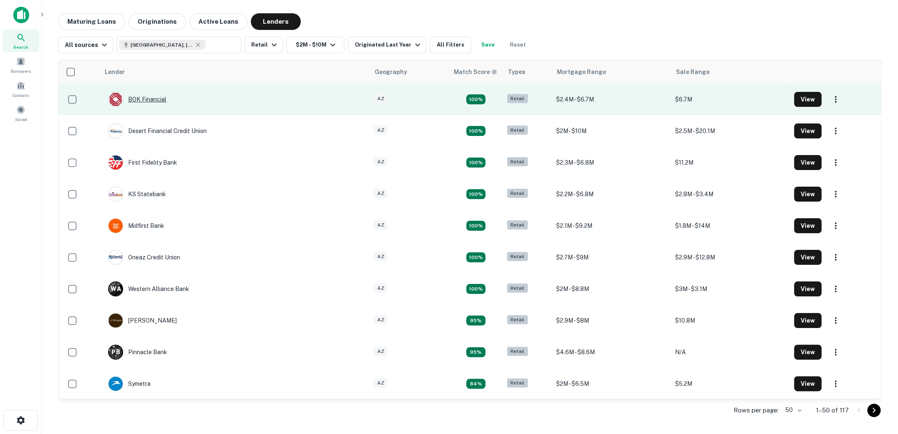
click at [155, 101] on div "BOK Financial" at bounding box center [137, 99] width 58 height 15
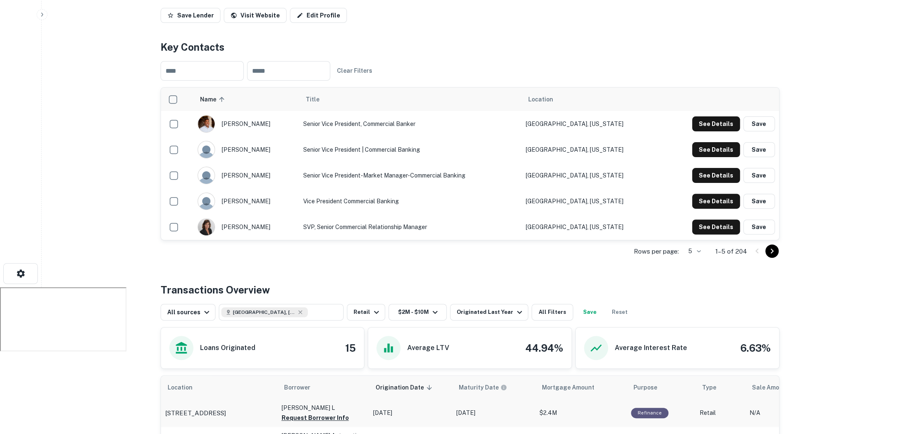
scroll to position [137, 0]
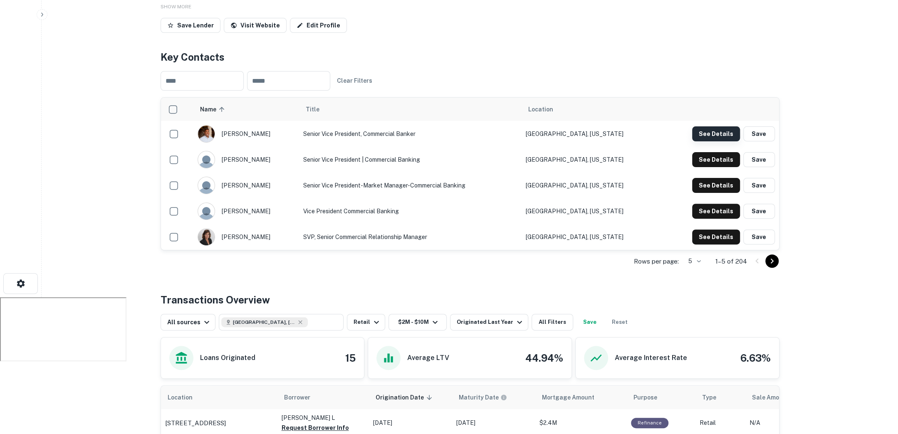
click at [702, 134] on button "See Details" at bounding box center [716, 133] width 48 height 15
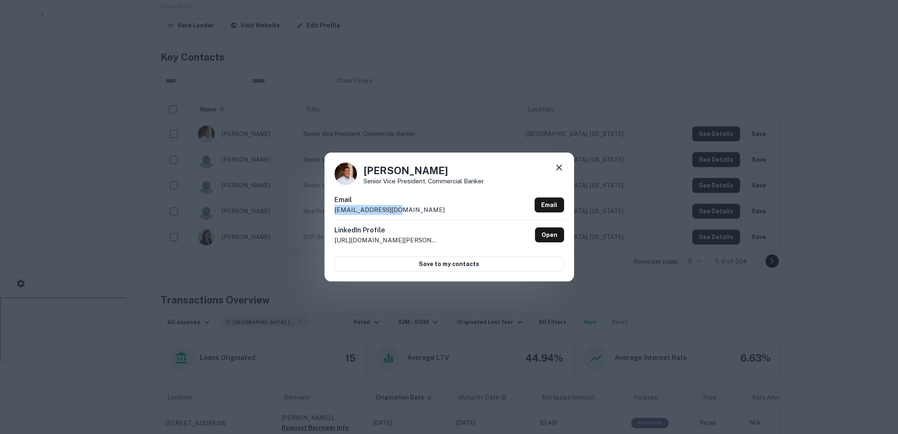
drag, startPoint x: 403, startPoint y: 210, endPoint x: 322, endPoint y: 207, distance: 81.1
click at [322, 207] on div "Tony Peterson Senior Vice President, Commercial Banker Email tpeterson@bokf.com…" at bounding box center [449, 217] width 898 height 434
click at [556, 163] on icon at bounding box center [559, 168] width 10 height 10
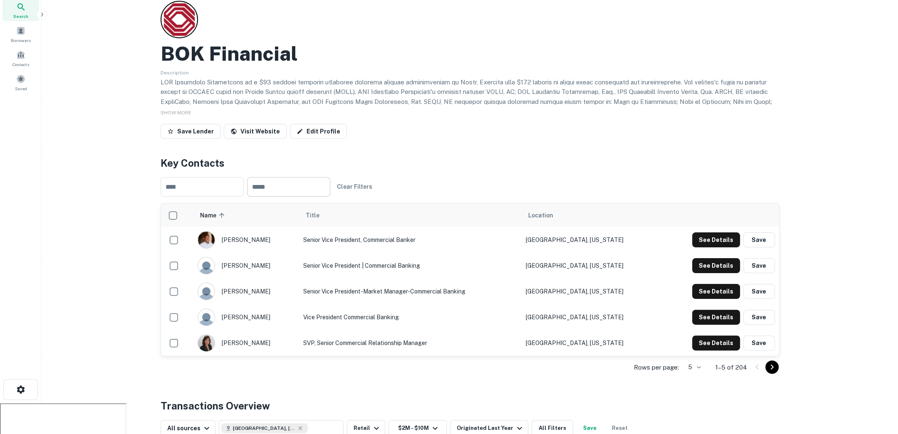
scroll to position [0, 0]
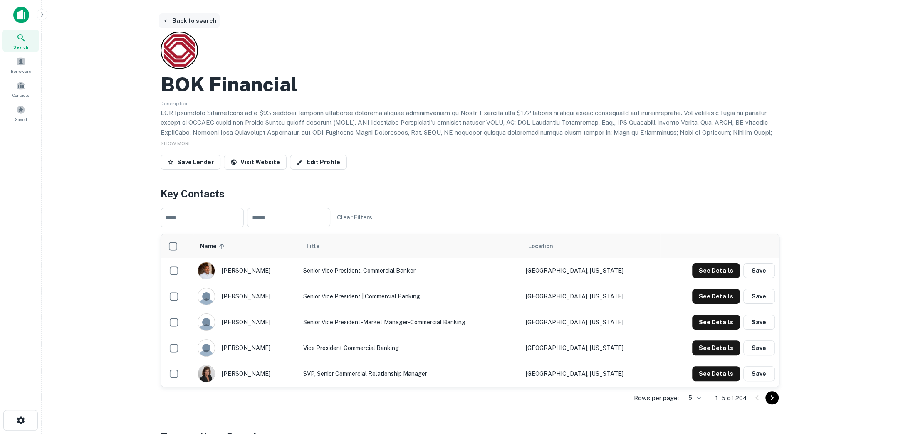
click at [209, 24] on button "Back to search" at bounding box center [189, 20] width 61 height 15
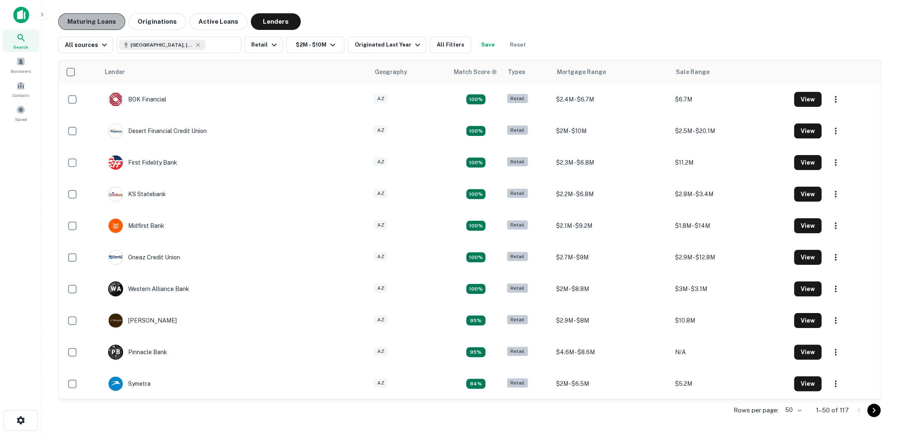
click at [101, 22] on button "Maturing Loans" at bounding box center [91, 21] width 67 height 17
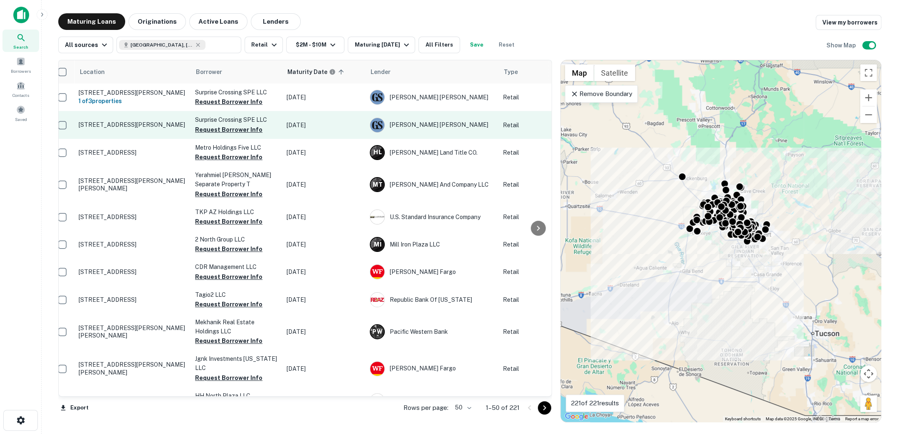
scroll to position [0, 5]
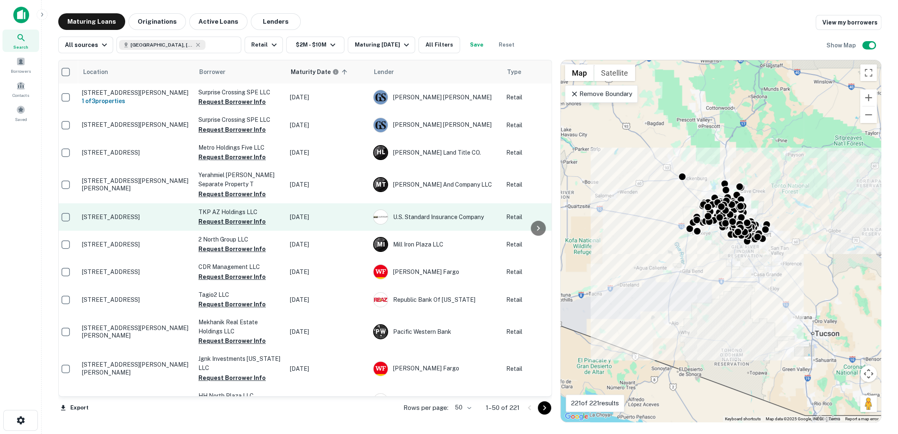
click at [123, 221] on p "5849 W Northern Ave Glendale, AZ85301" at bounding box center [136, 216] width 108 height 7
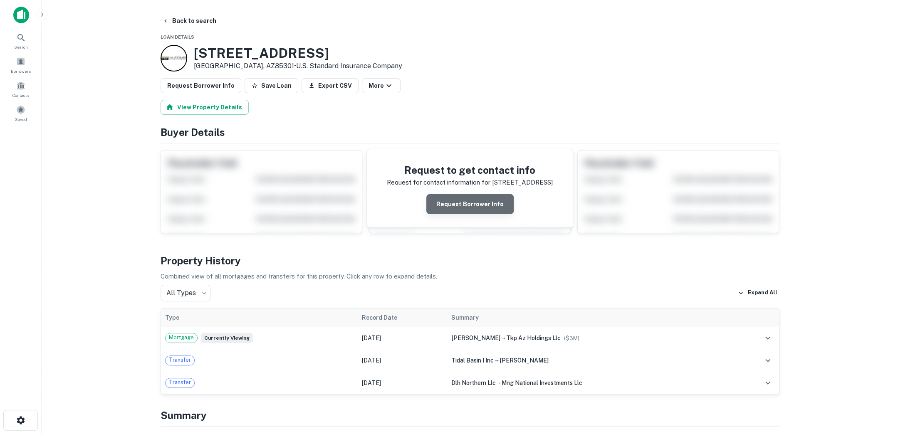
click at [474, 206] on button "Request Borrower Info" at bounding box center [469, 204] width 87 height 20
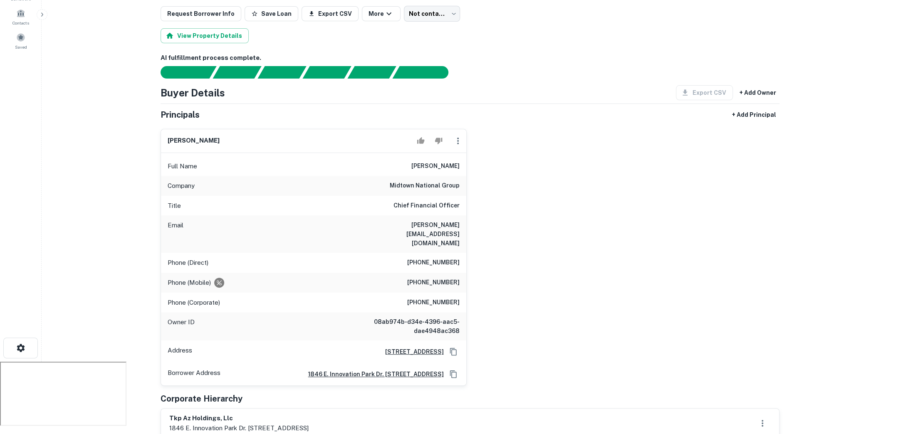
scroll to position [74, 0]
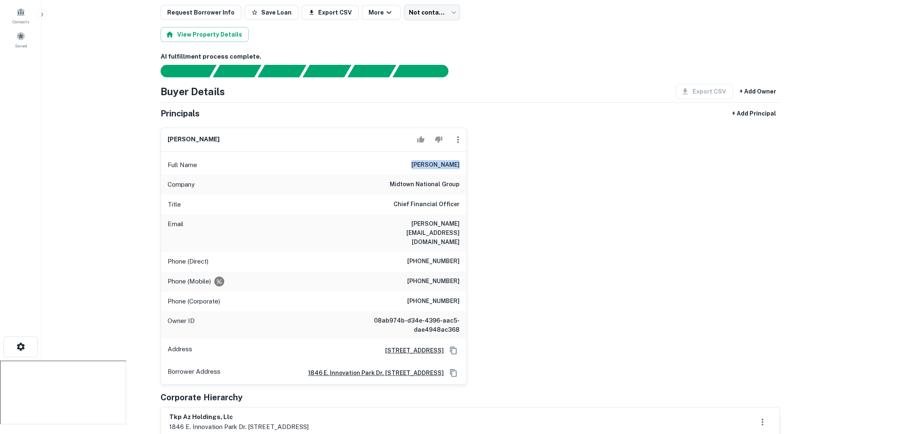
drag, startPoint x: 417, startPoint y: 163, endPoint x: 455, endPoint y: 162, distance: 37.8
click at [455, 162] on div "Full Name travis pugmire" at bounding box center [313, 165] width 305 height 20
click at [499, 204] on div "travis pugmire Full Name travis pugmire Company midtown national group Title Ch…" at bounding box center [466, 253] width 625 height 264
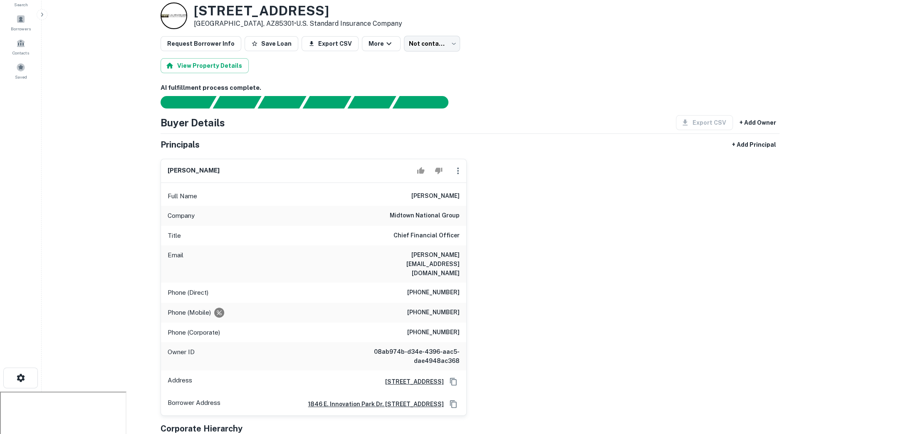
scroll to position [0, 0]
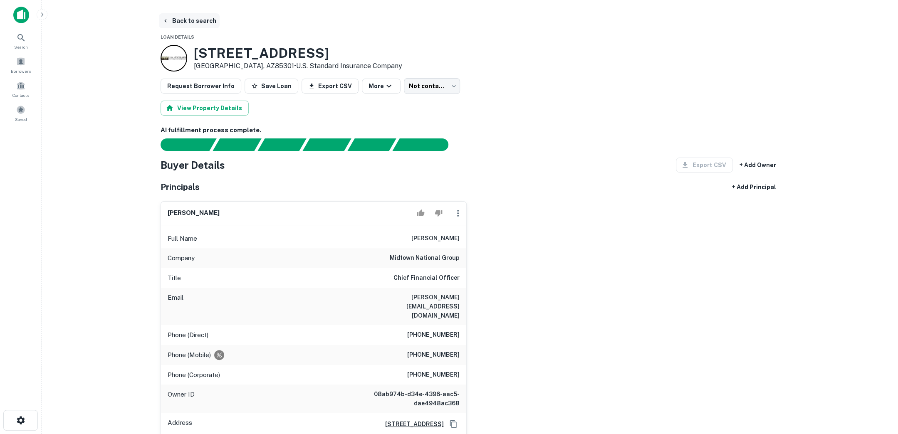
click at [191, 17] on button "Back to search" at bounding box center [189, 20] width 61 height 15
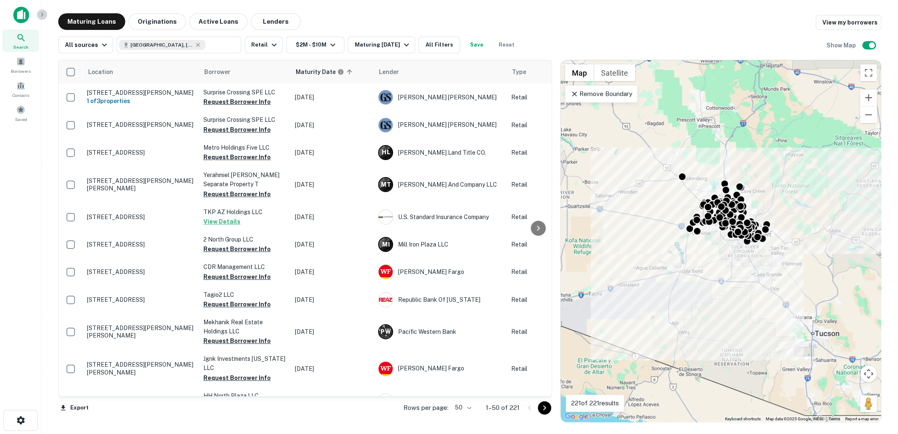
click at [39, 11] on icon "button" at bounding box center [42, 14] width 7 height 7
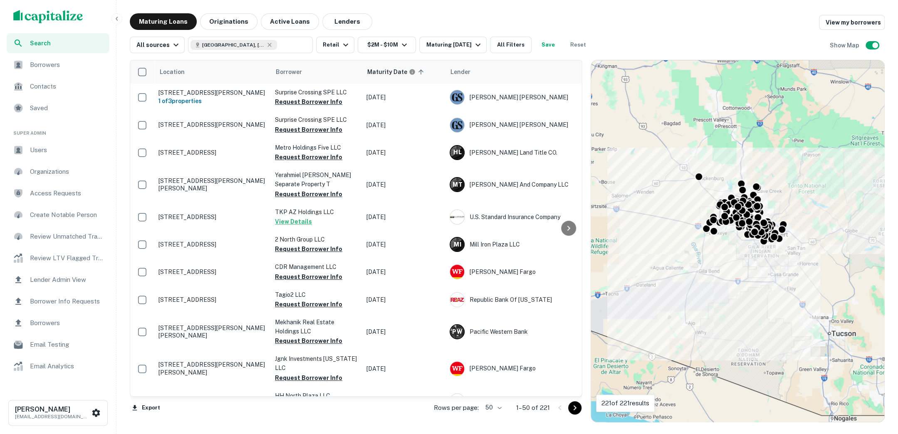
click at [51, 155] on span "Users" at bounding box center [67, 150] width 74 height 10
